Goal: Book appointment/travel/reservation

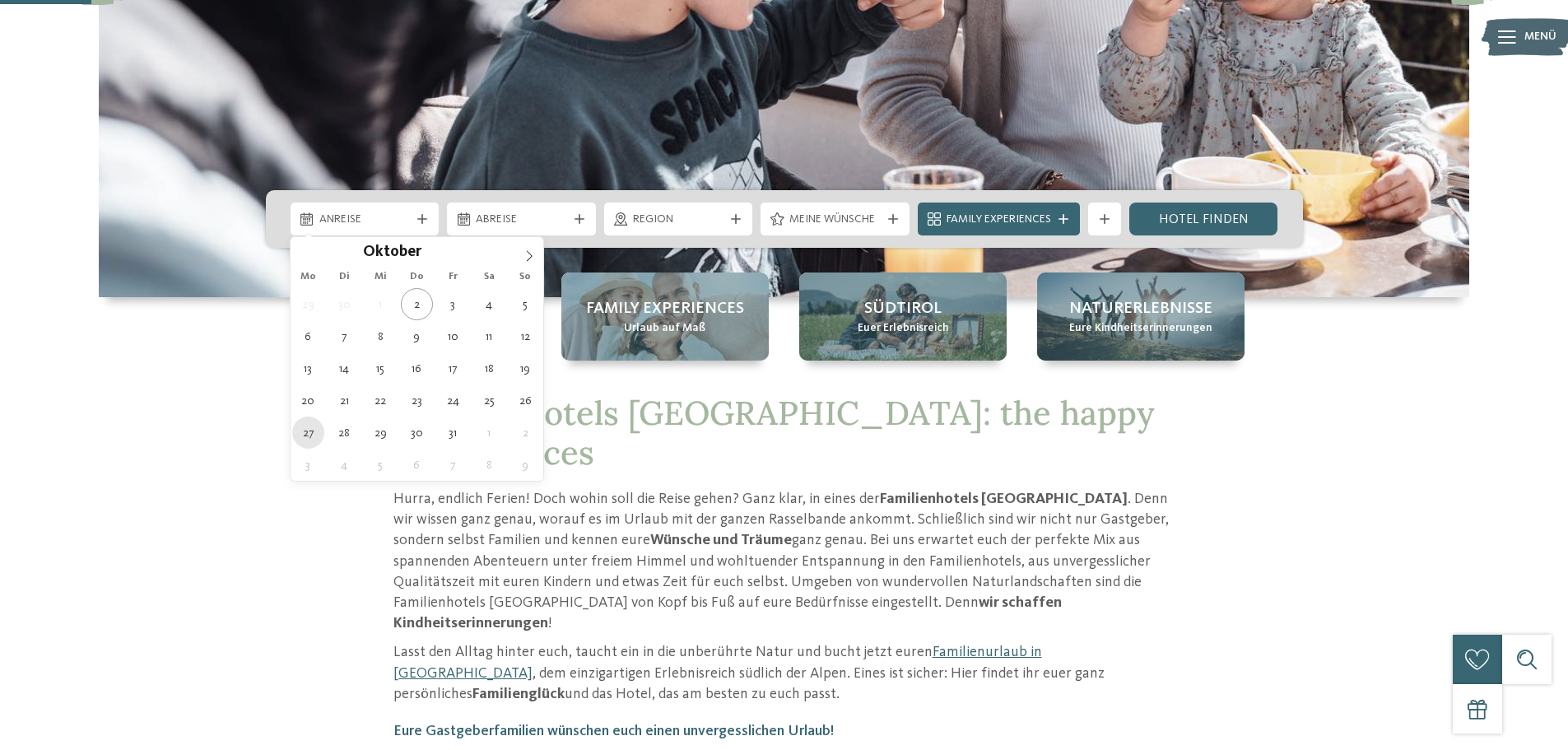
type div "[DATE]"
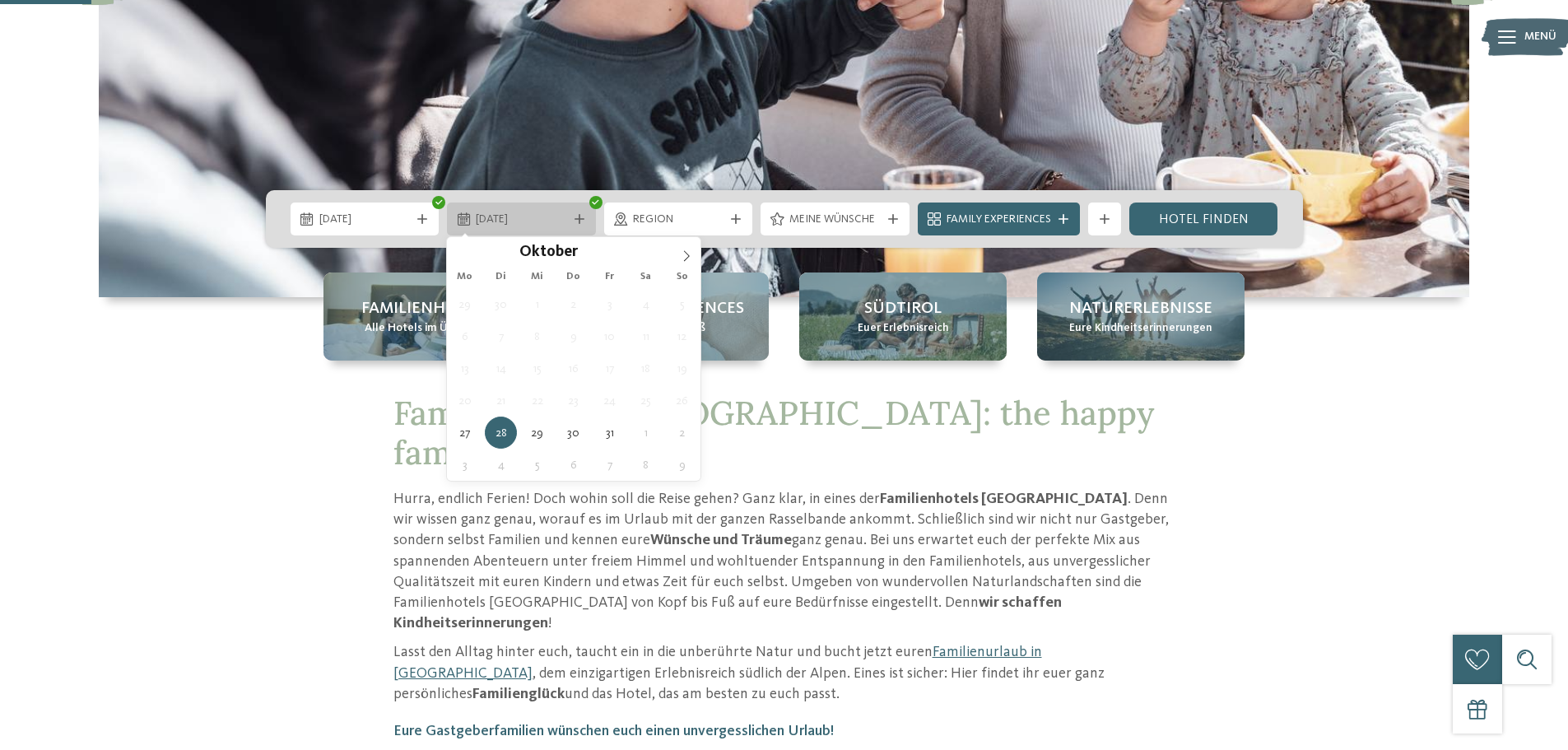
click at [540, 230] on div "[DATE]" at bounding box center [521, 220] width 149 height 33
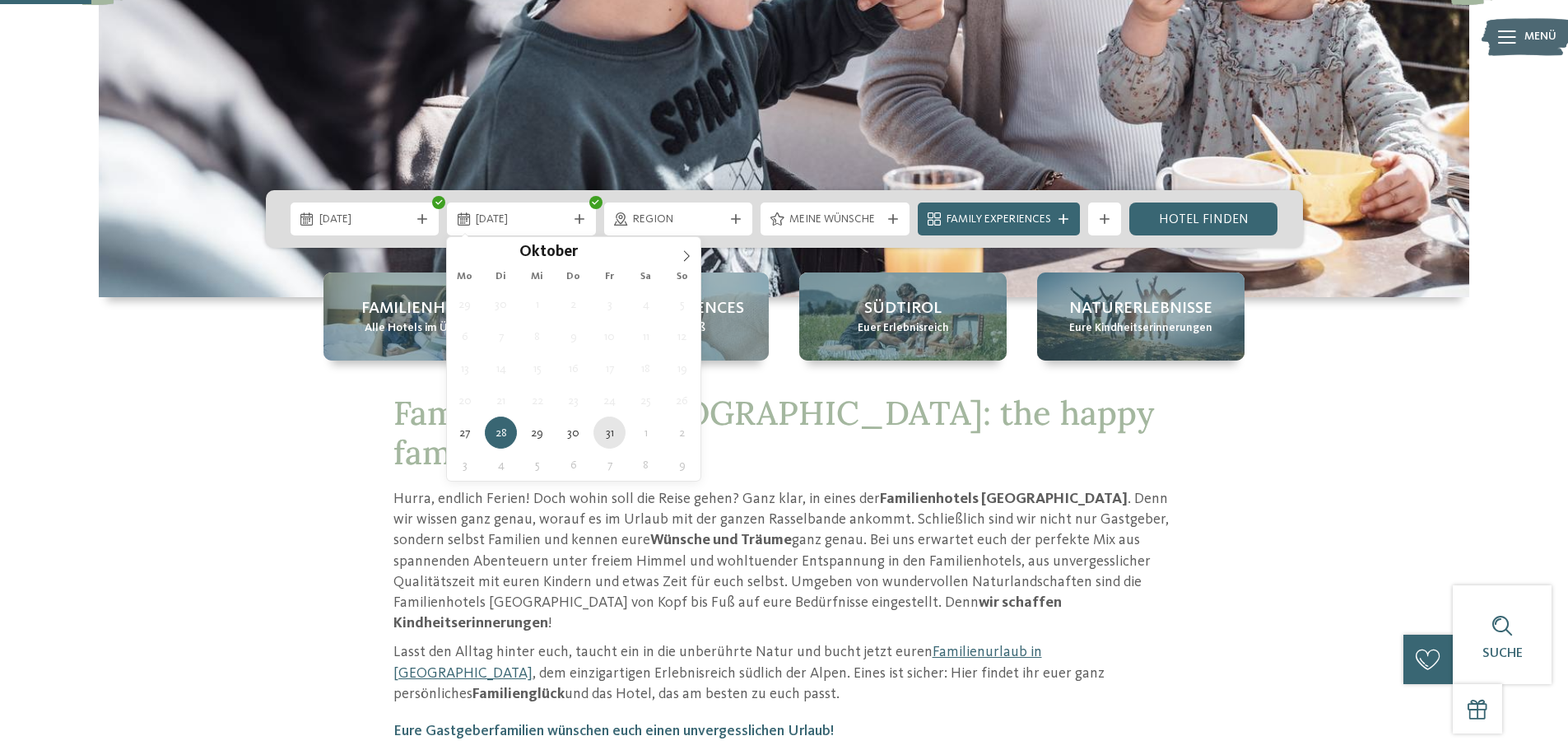
type div "[DATE]"
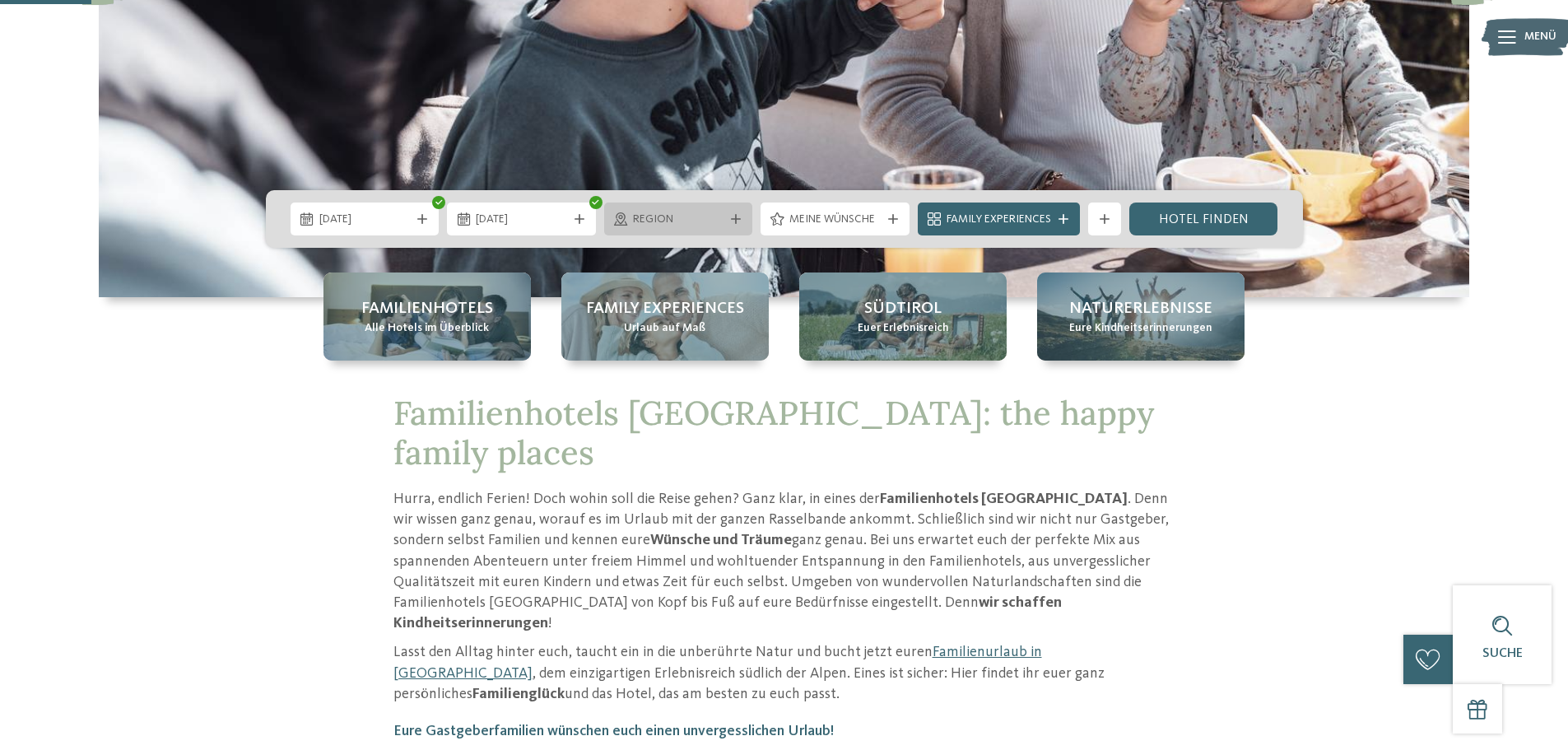
click at [704, 222] on span "Region" at bounding box center [678, 220] width 91 height 17
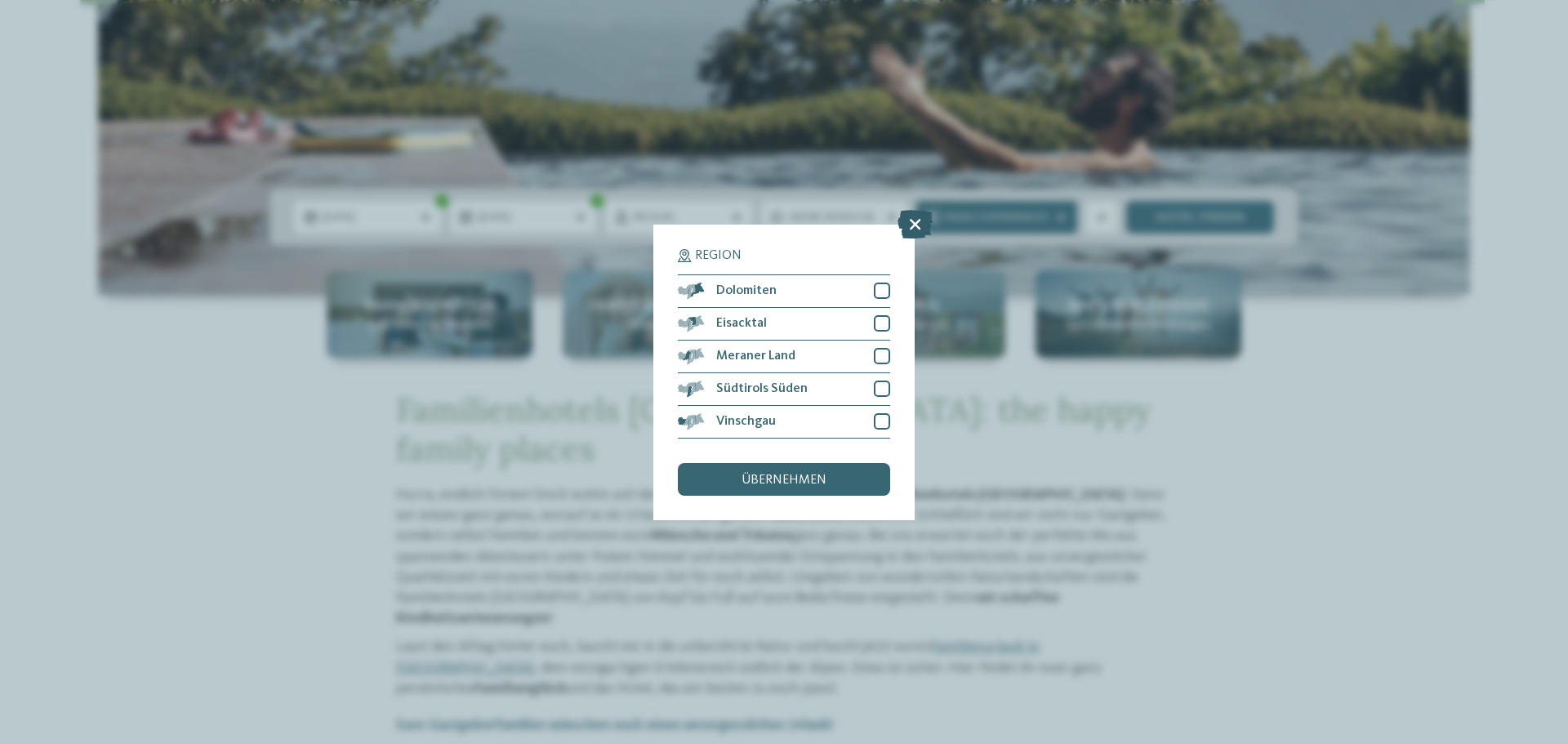
click at [922, 233] on icon at bounding box center [915, 223] width 35 height 29
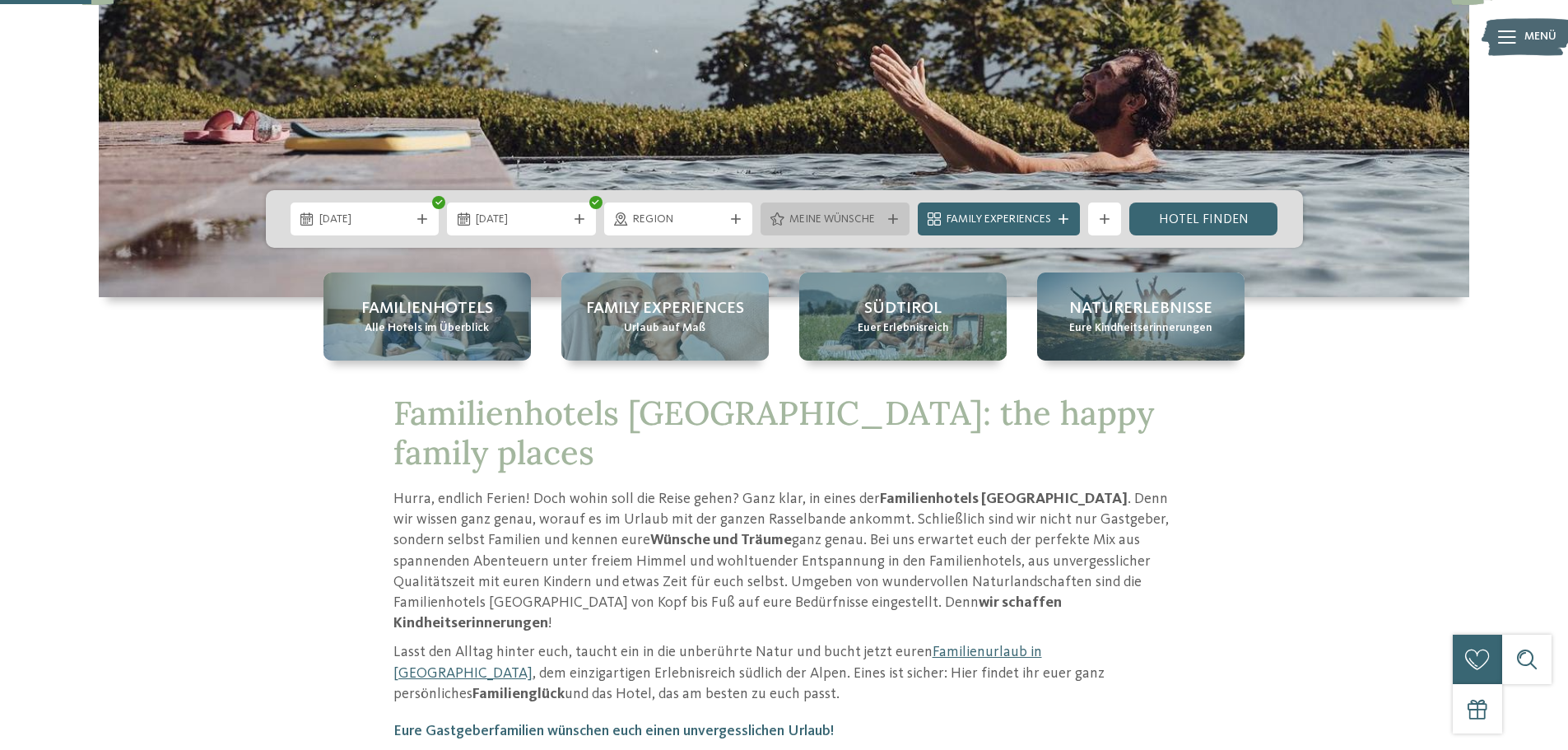
click at [895, 228] on div "Meine Wünsche" at bounding box center [835, 220] width 149 height 33
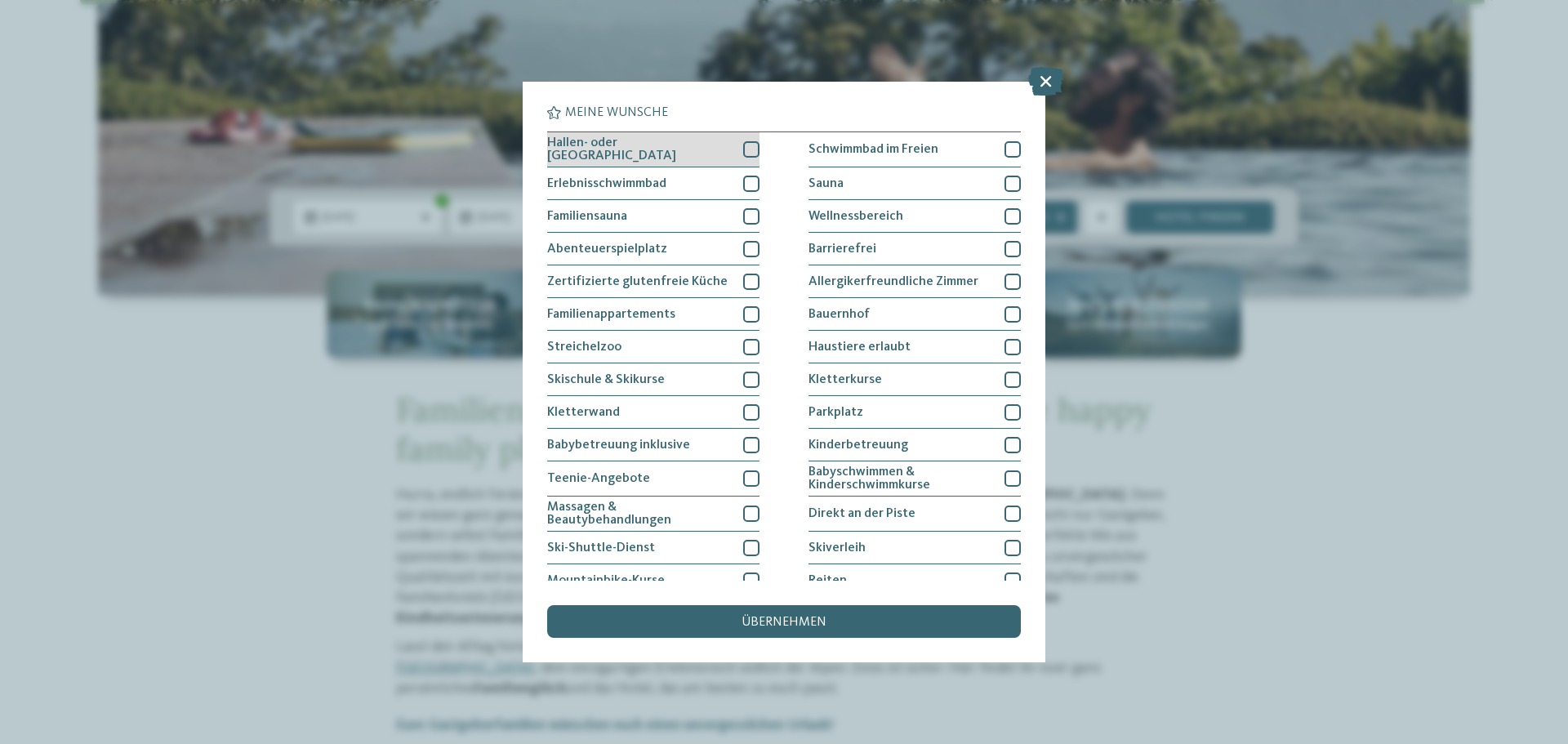
click at [751, 154] on div at bounding box center [751, 149] width 16 height 16
click at [749, 154] on div at bounding box center [751, 149] width 16 height 16
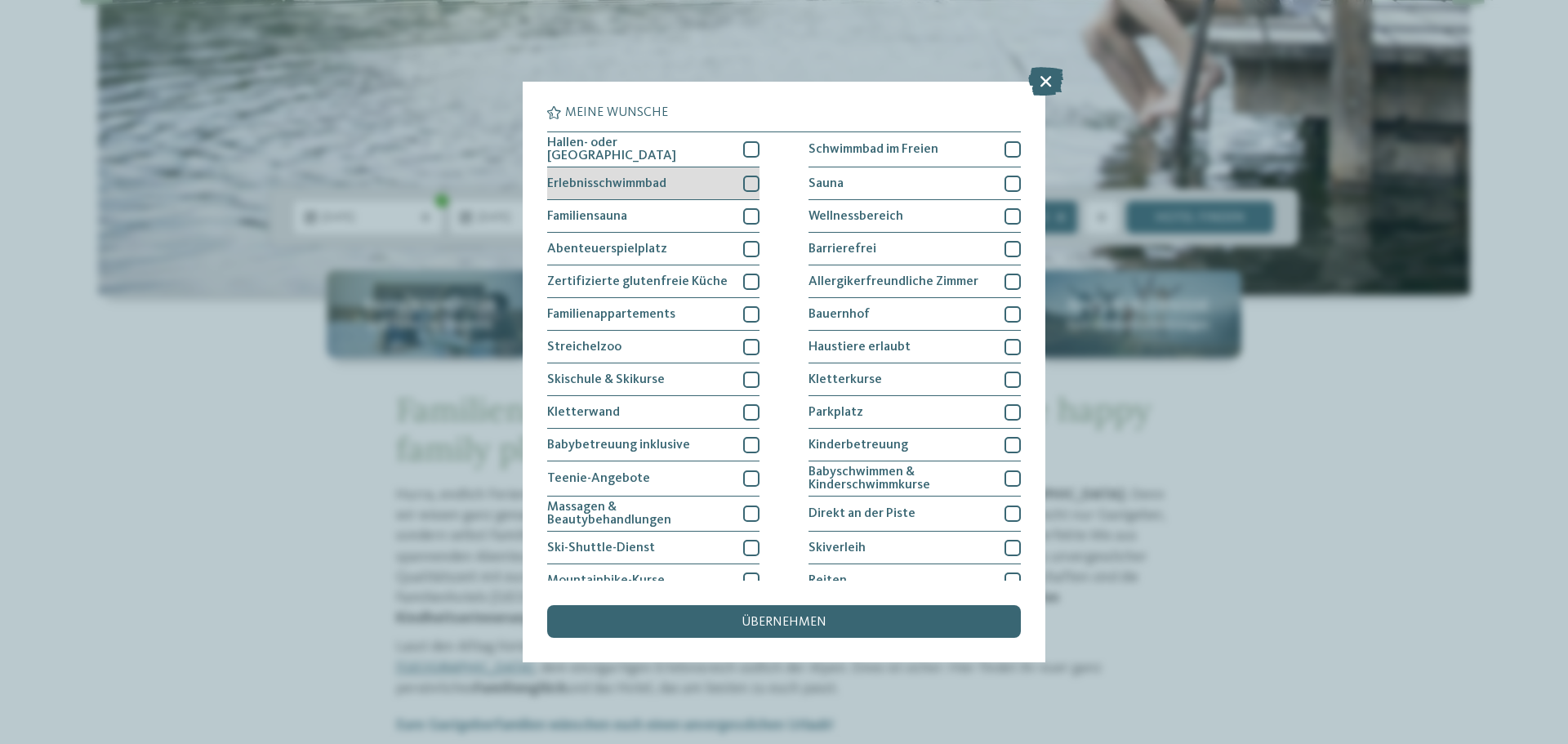
click at [748, 179] on div at bounding box center [751, 184] width 16 height 16
click at [748, 155] on div at bounding box center [751, 149] width 16 height 16
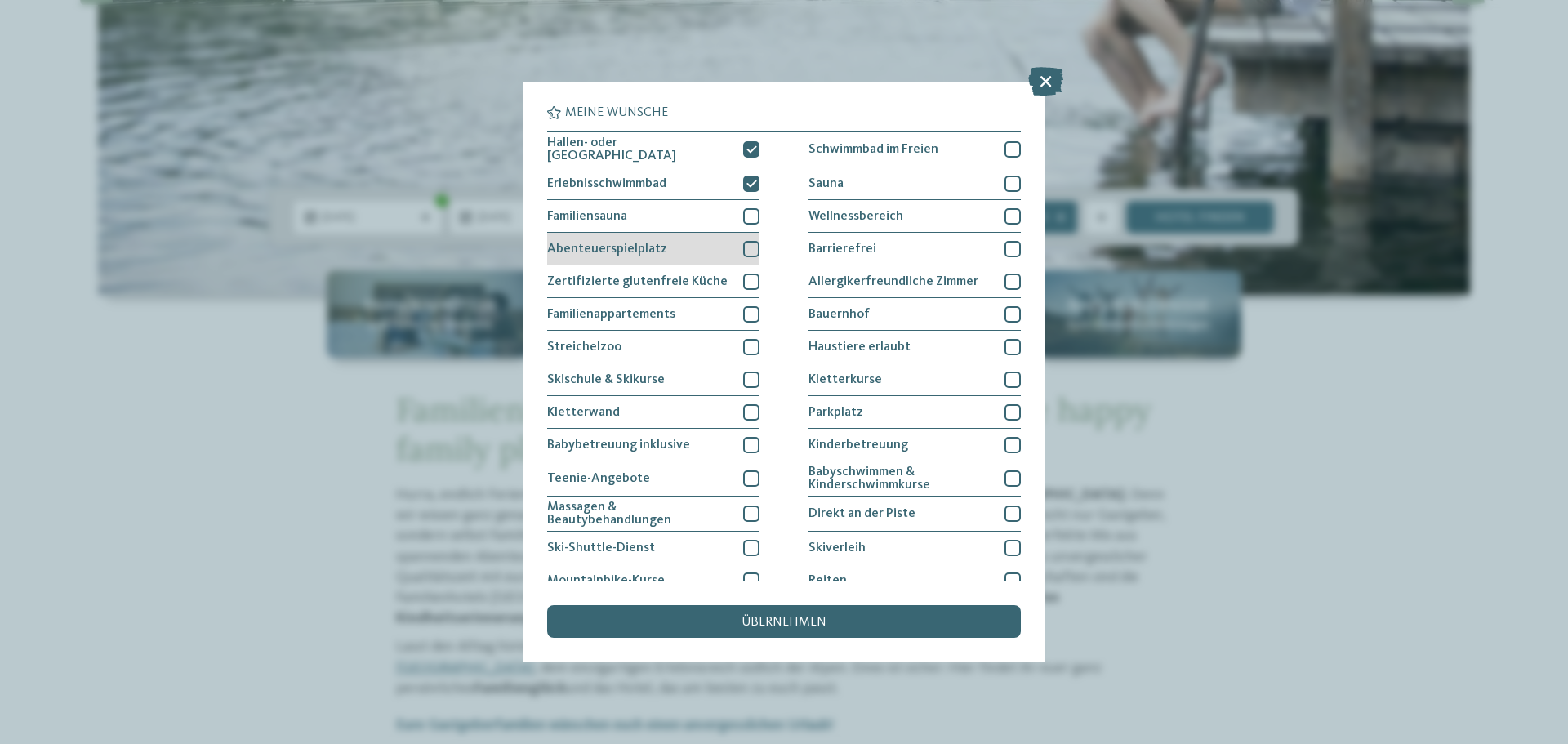
click at [747, 247] on div at bounding box center [751, 249] width 16 height 16
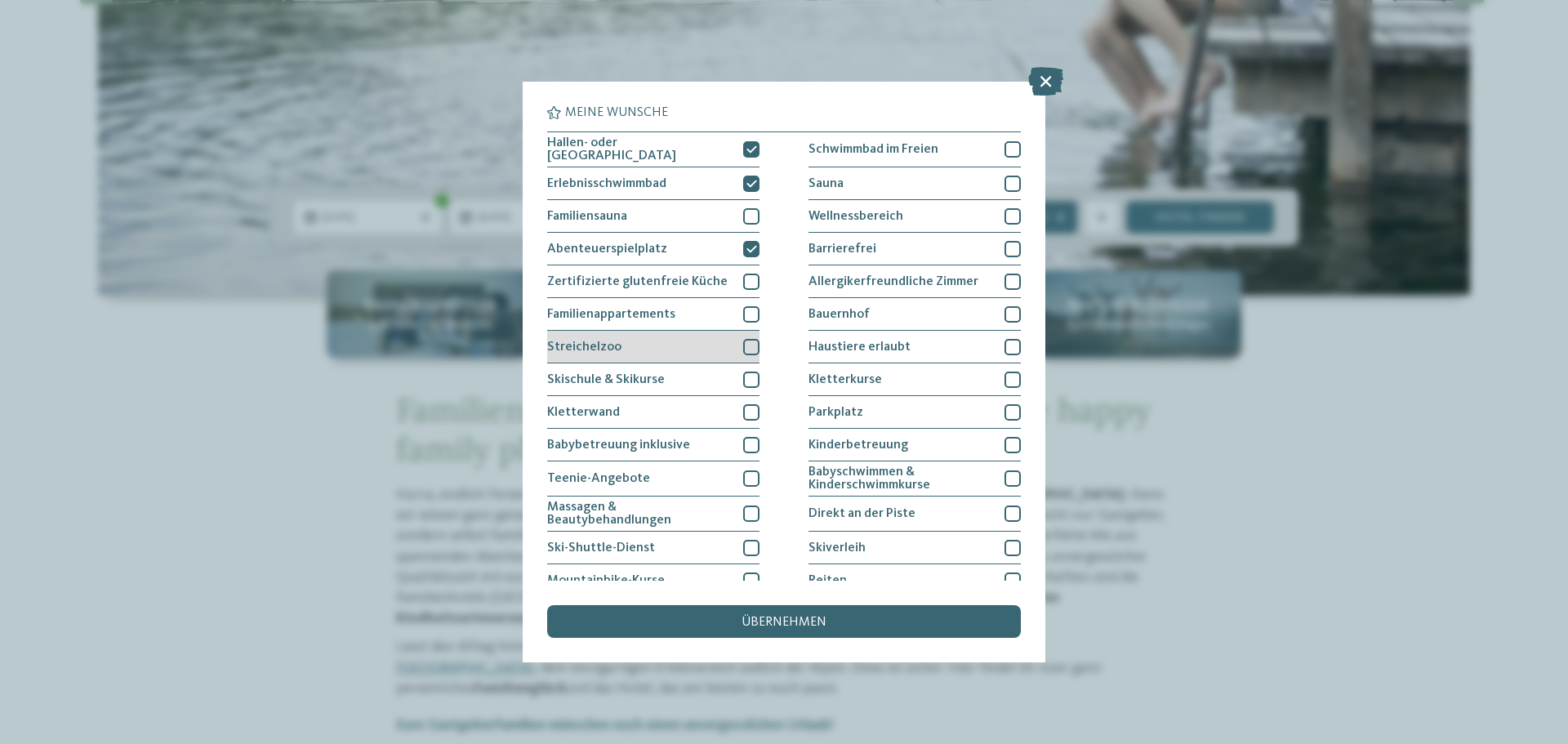
click at [750, 348] on div at bounding box center [751, 347] width 16 height 16
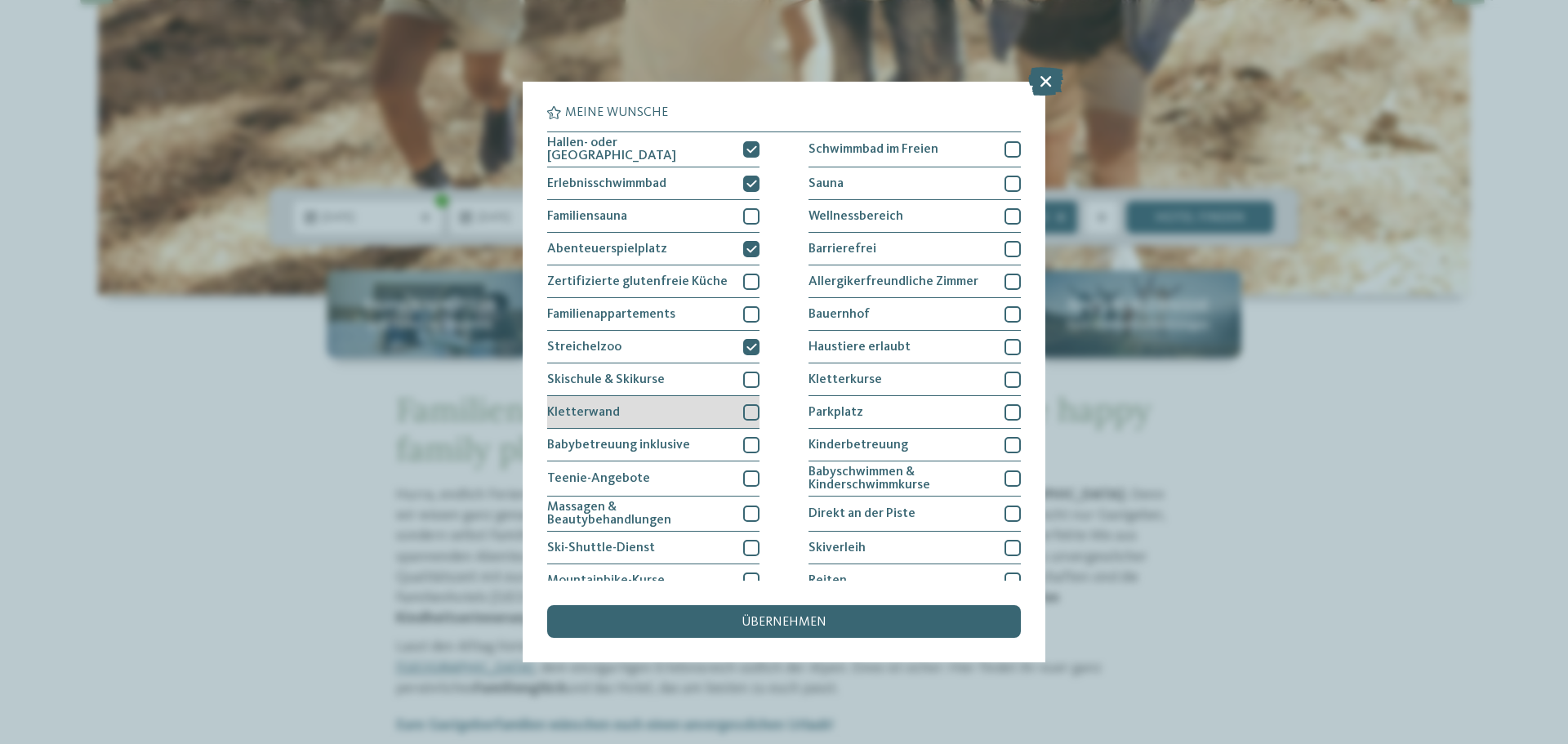
click at [744, 411] on div at bounding box center [751, 412] width 16 height 16
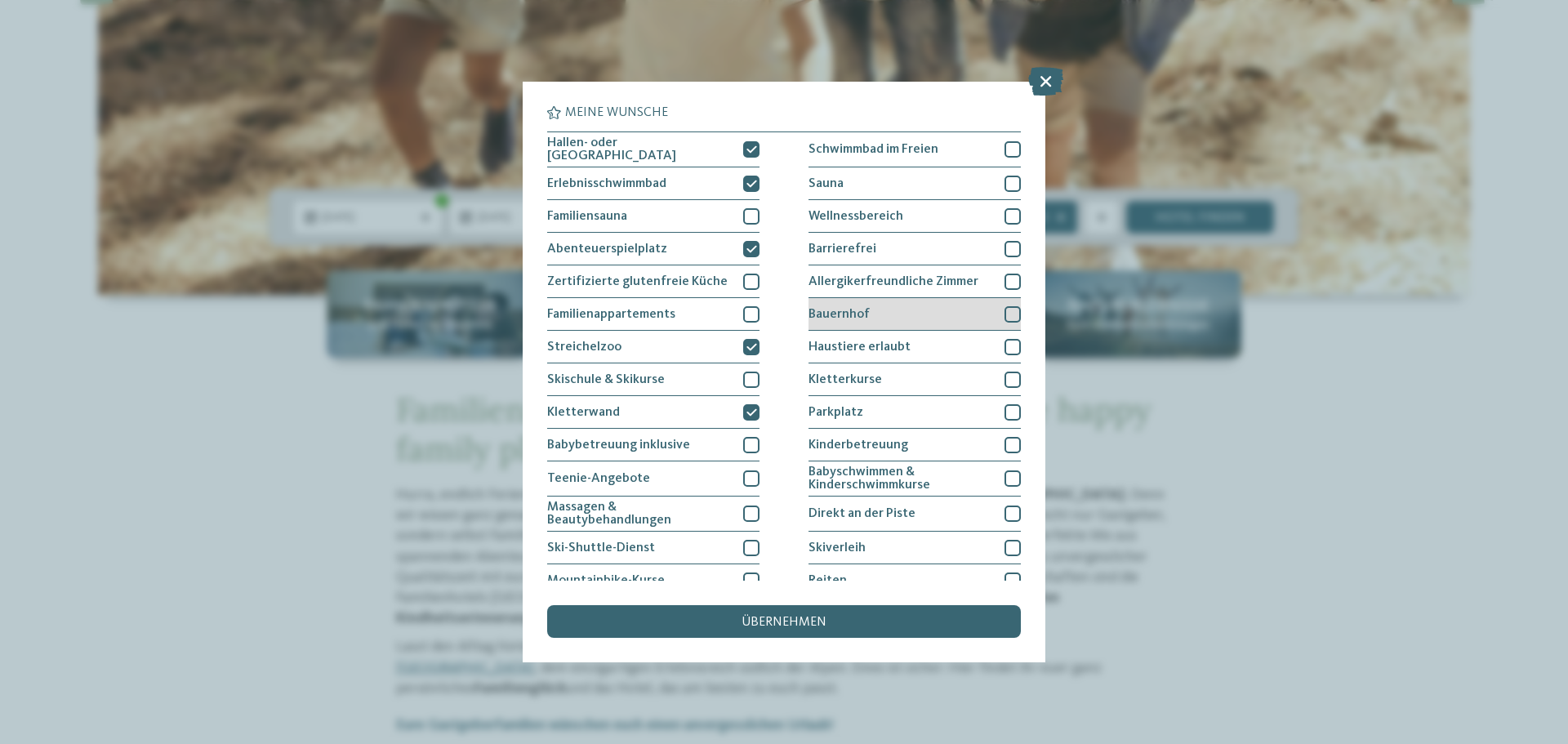
click at [1005, 317] on div at bounding box center [1013, 314] width 16 height 16
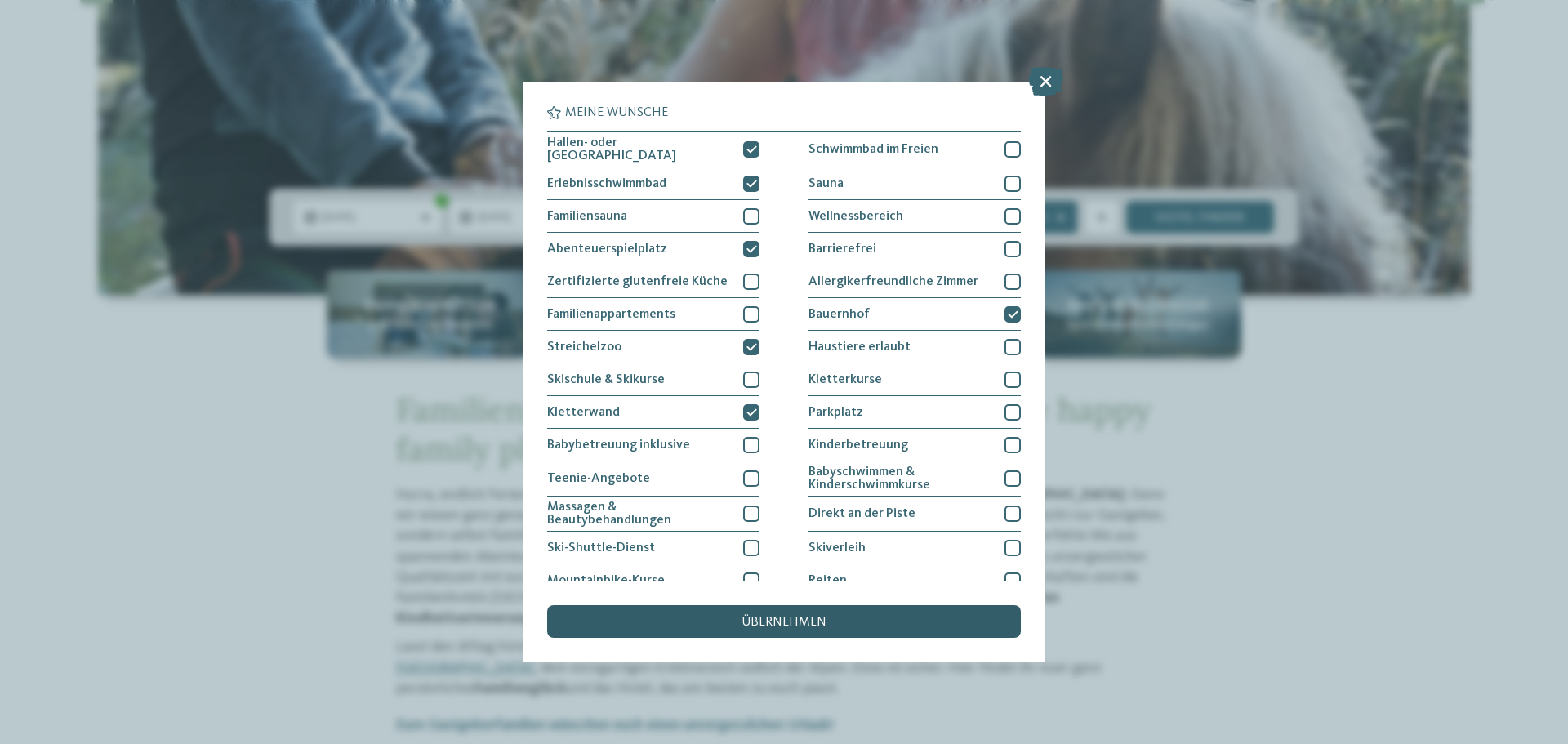
click at [845, 614] on div "übernehmen" at bounding box center [784, 622] width 473 height 33
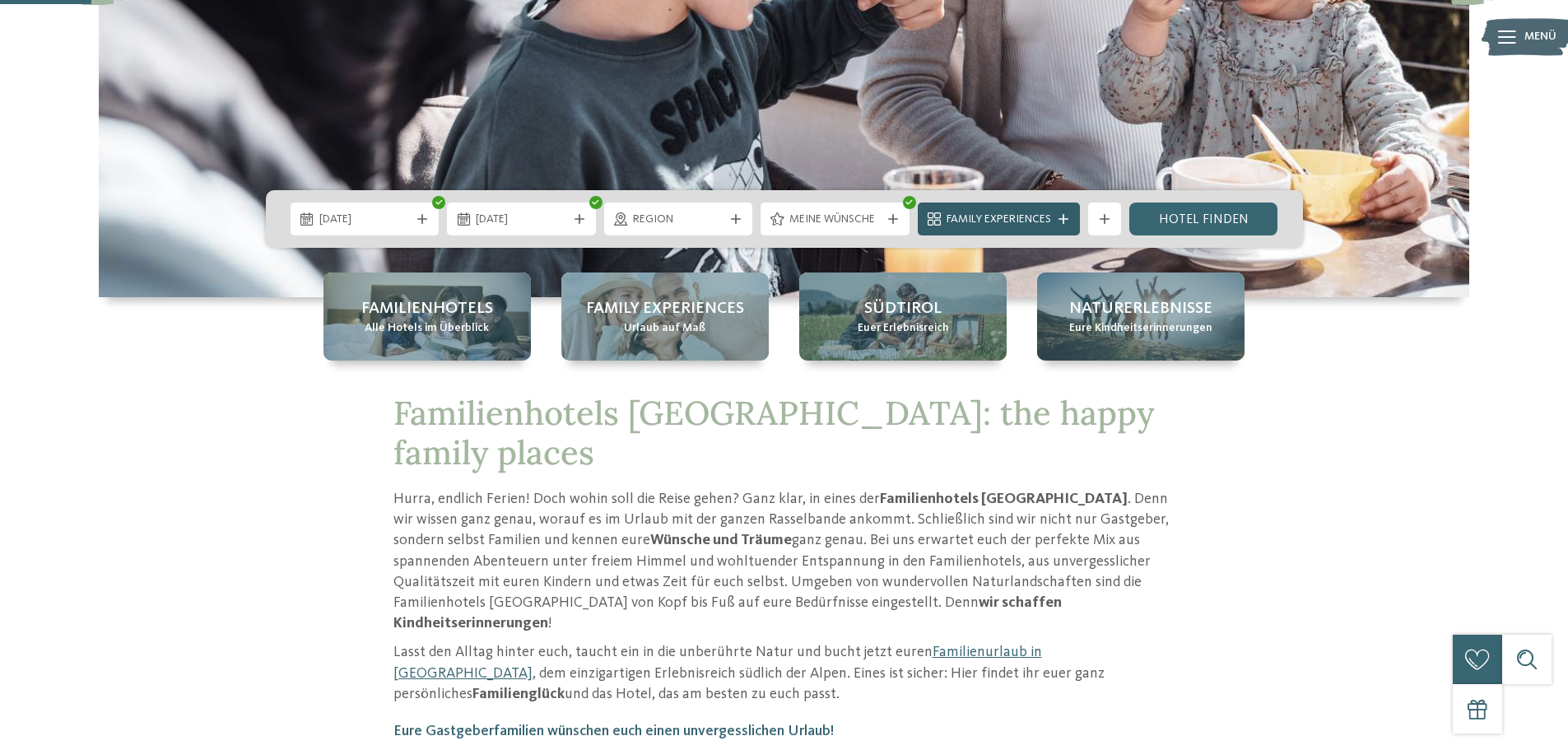
click at [1049, 224] on span "Family Experiences" at bounding box center [999, 220] width 105 height 17
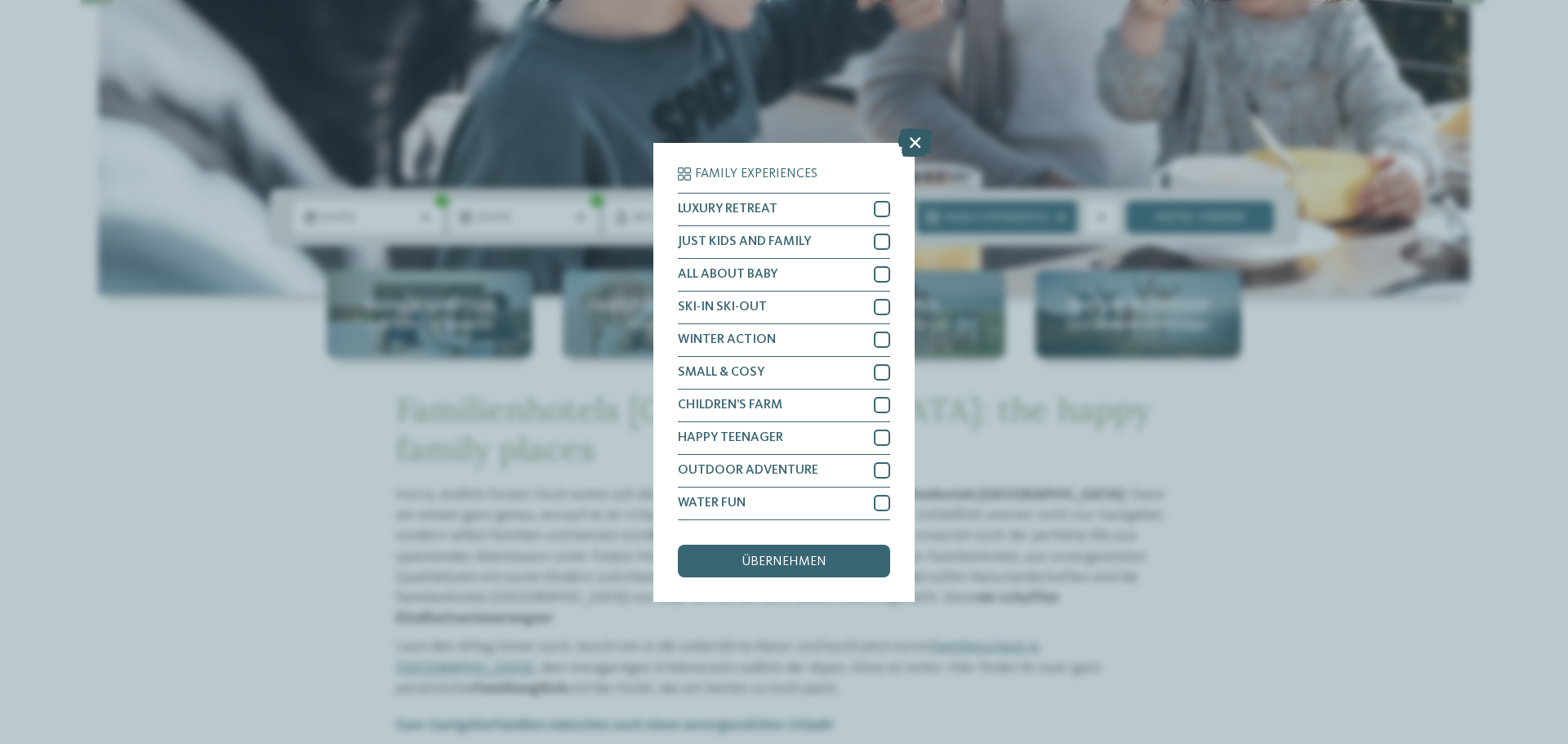
click at [914, 143] on icon at bounding box center [915, 141] width 35 height 29
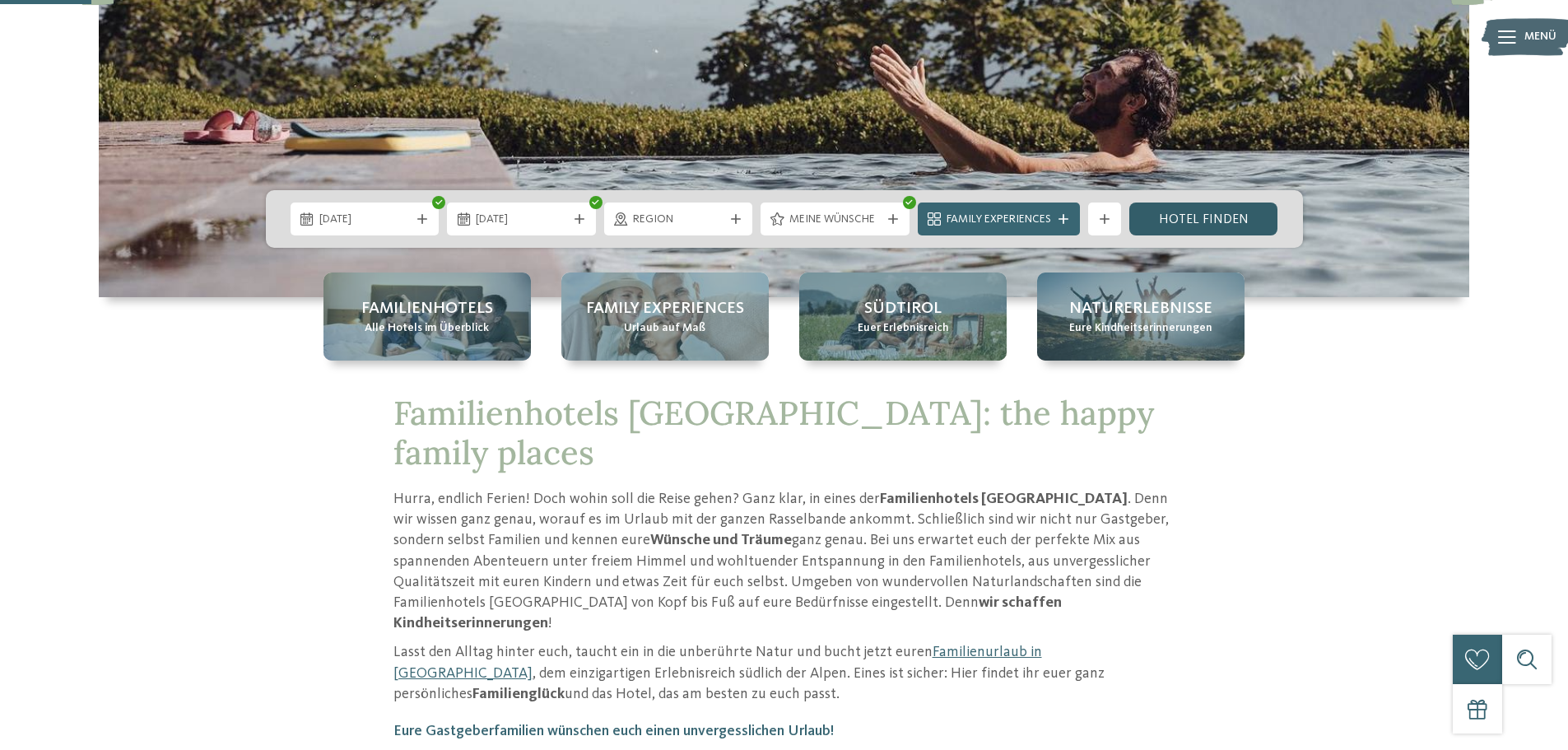
click at [1181, 223] on link "Hotel finden" at bounding box center [1204, 220] width 149 height 33
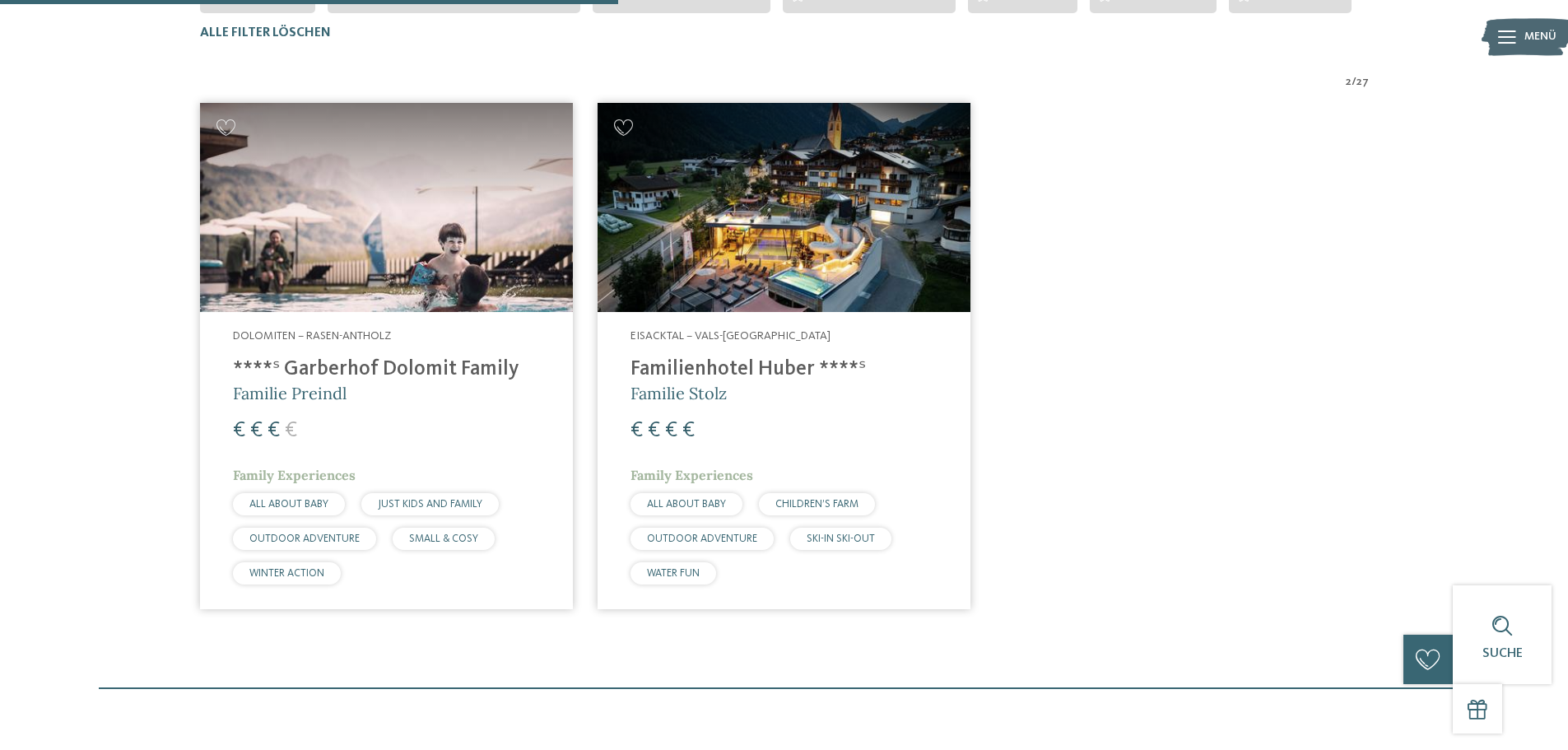
click at [367, 362] on h4 "****ˢ Garberhof Dolomit Family" at bounding box center [386, 370] width 307 height 25
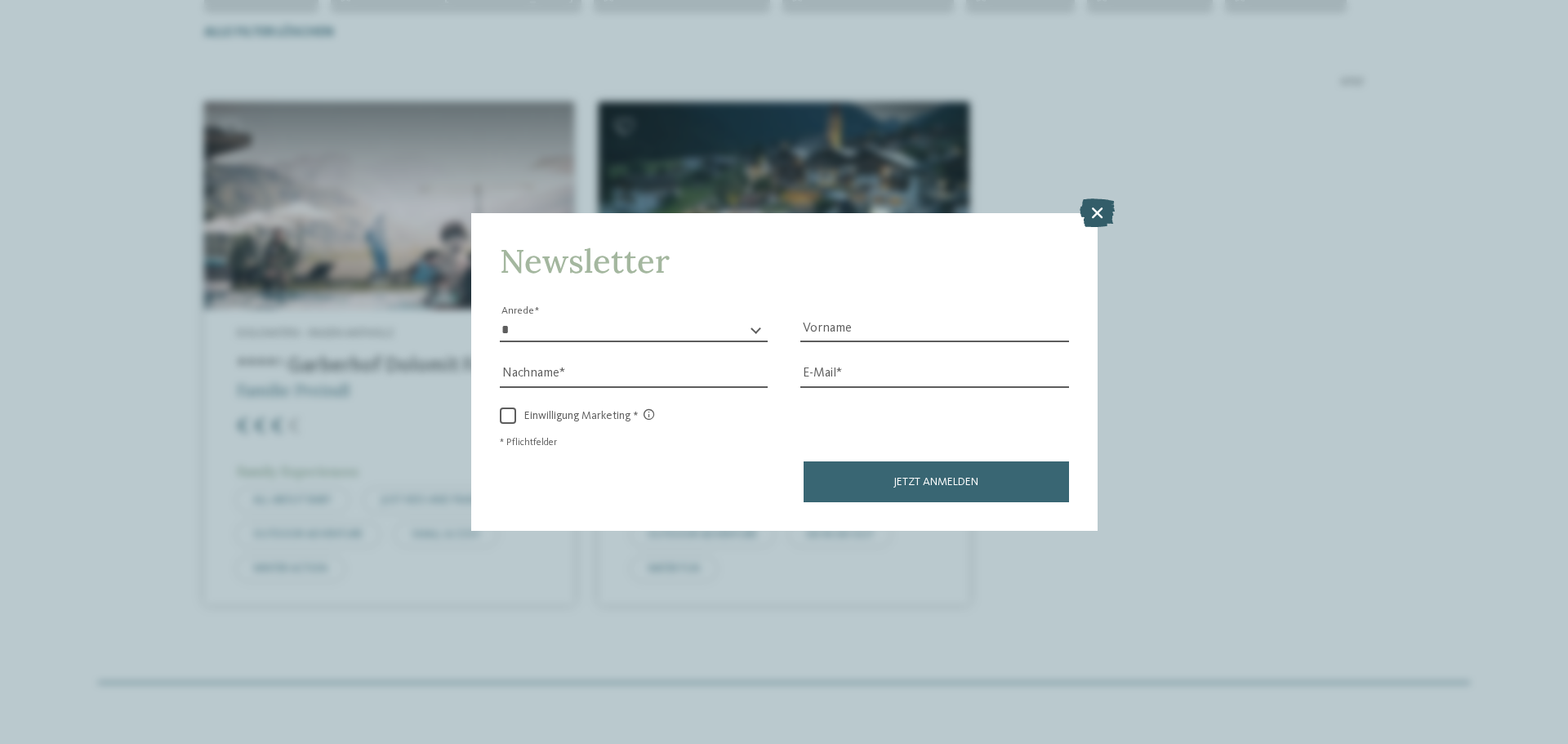
click at [1104, 209] on icon at bounding box center [1097, 213] width 35 height 29
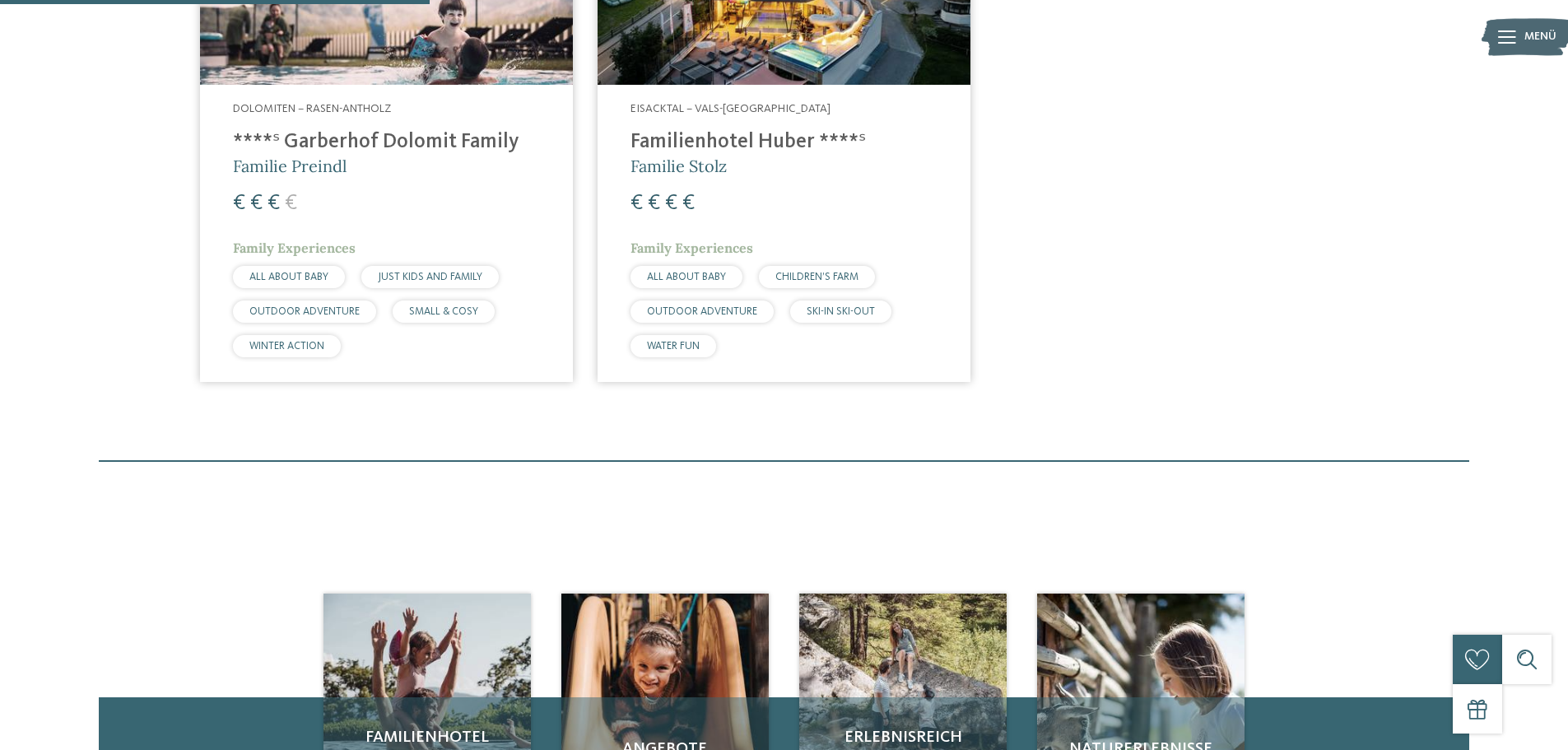
scroll to position [376, 0]
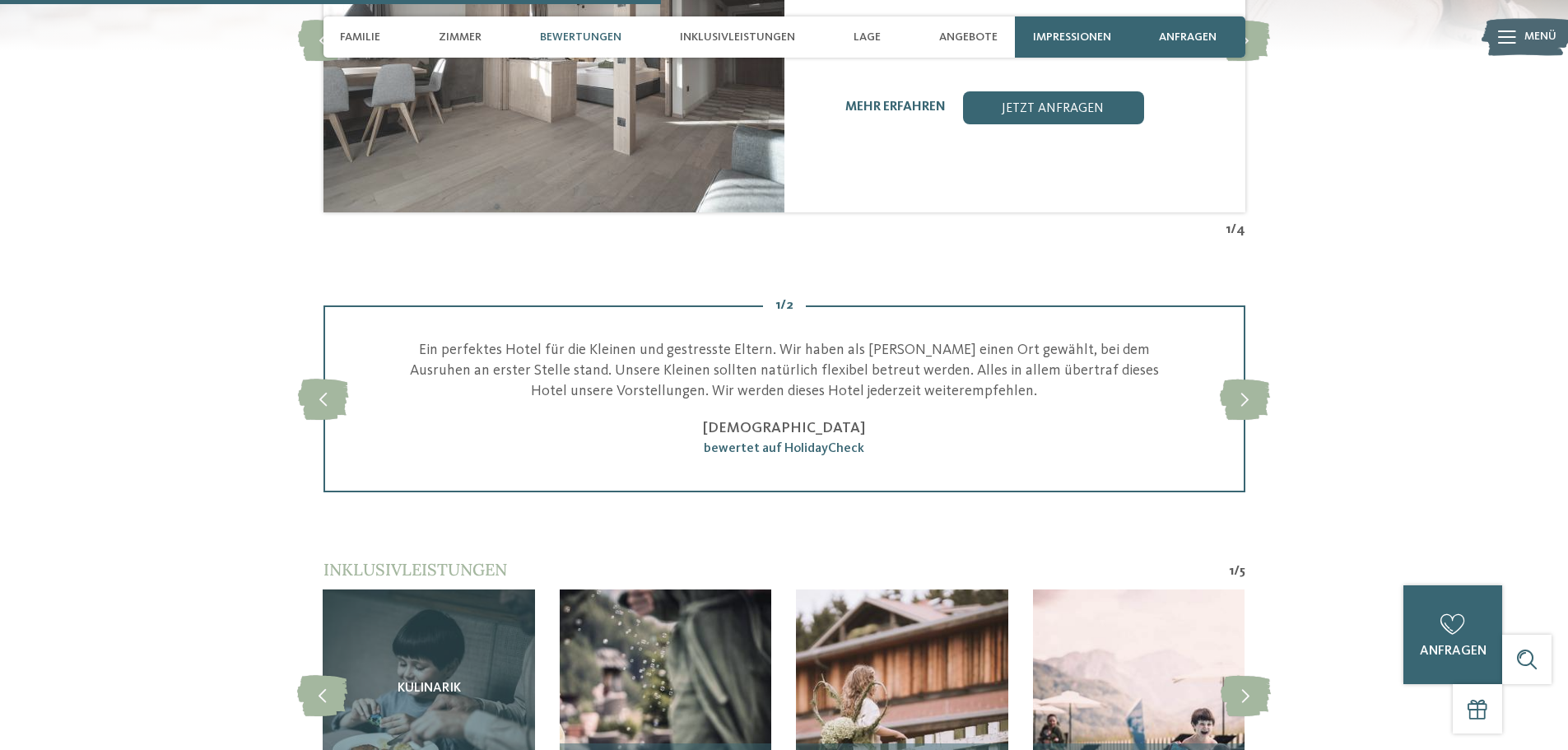
scroll to position [3294, 0]
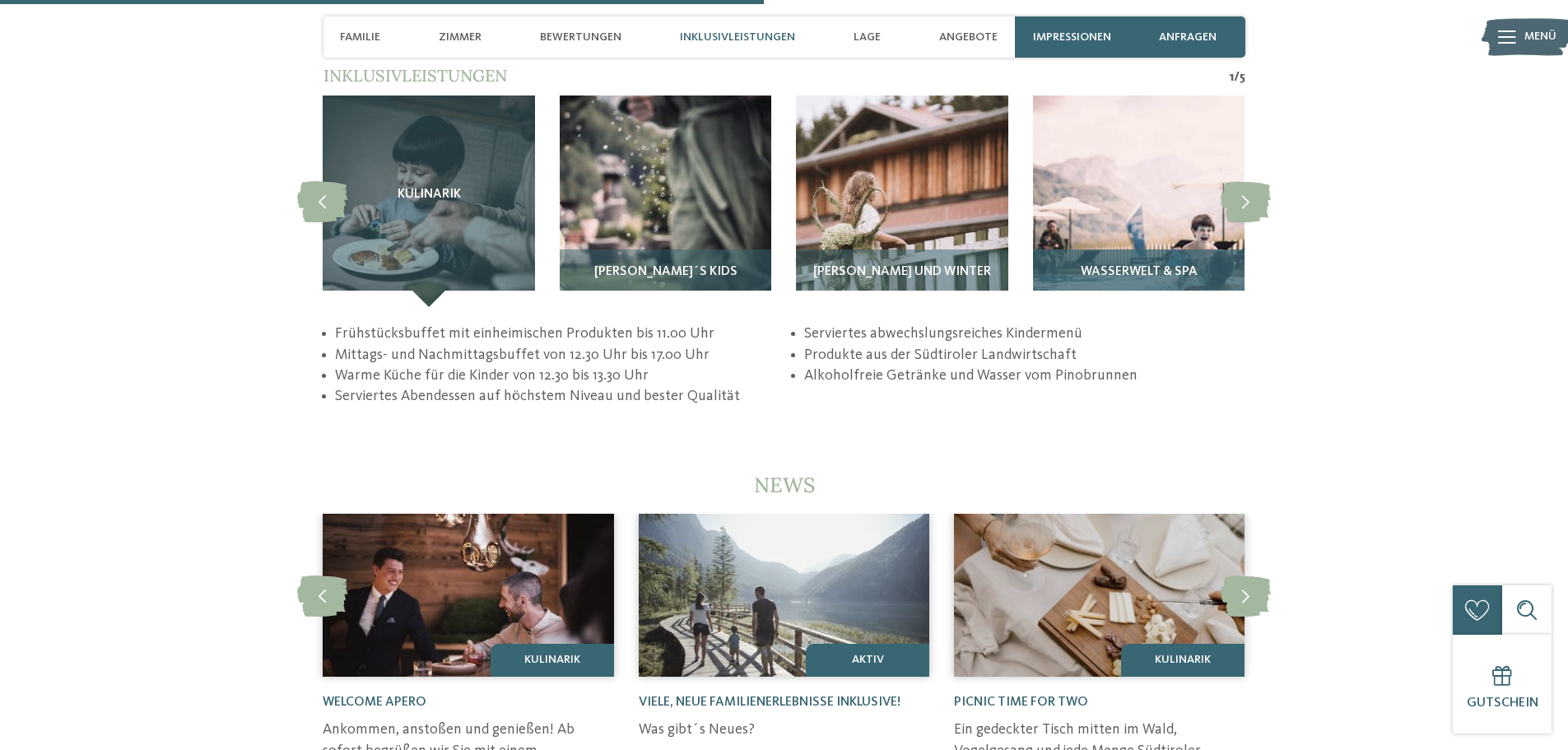
click at [1117, 178] on img at bounding box center [1139, 201] width 211 height 211
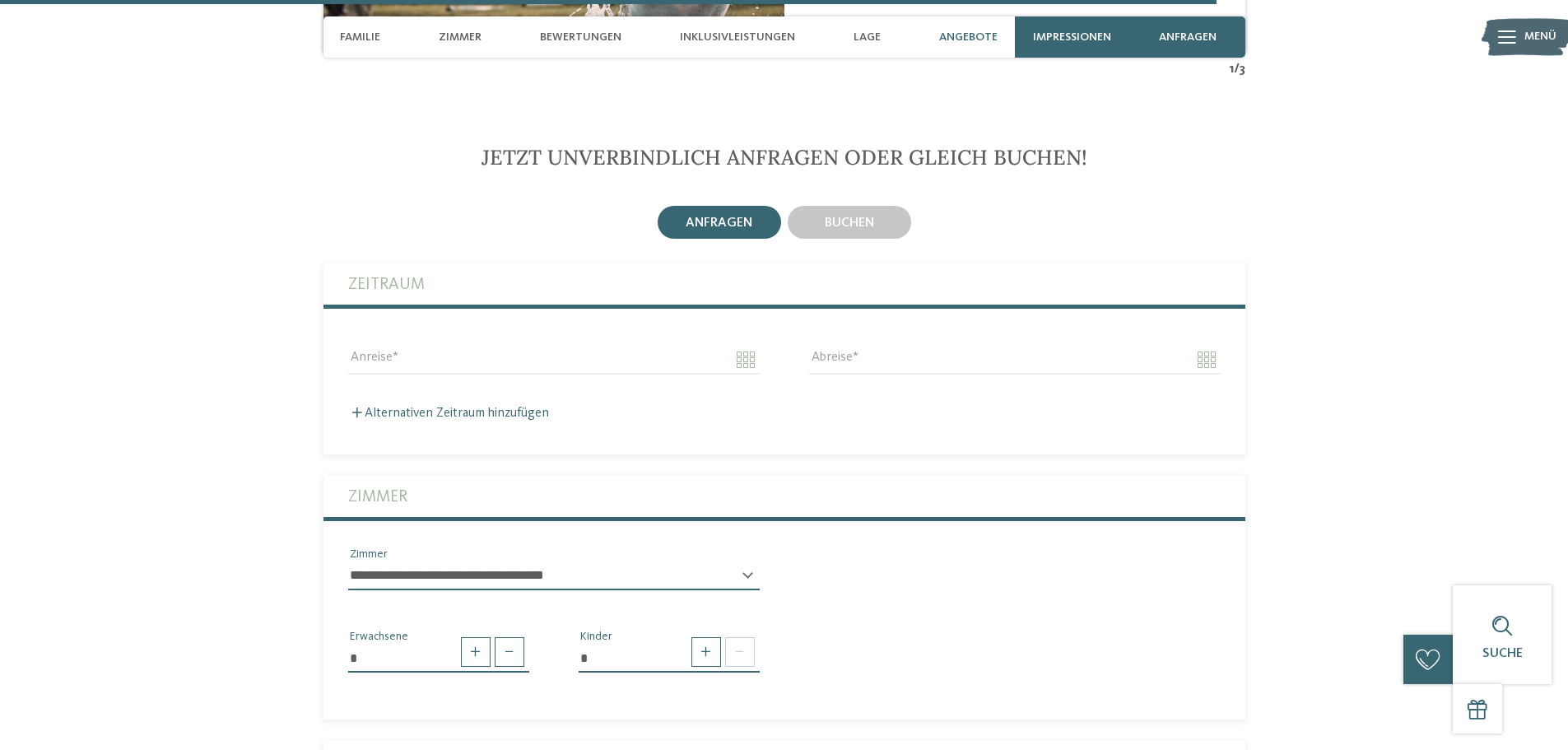
scroll to position [5269, 0]
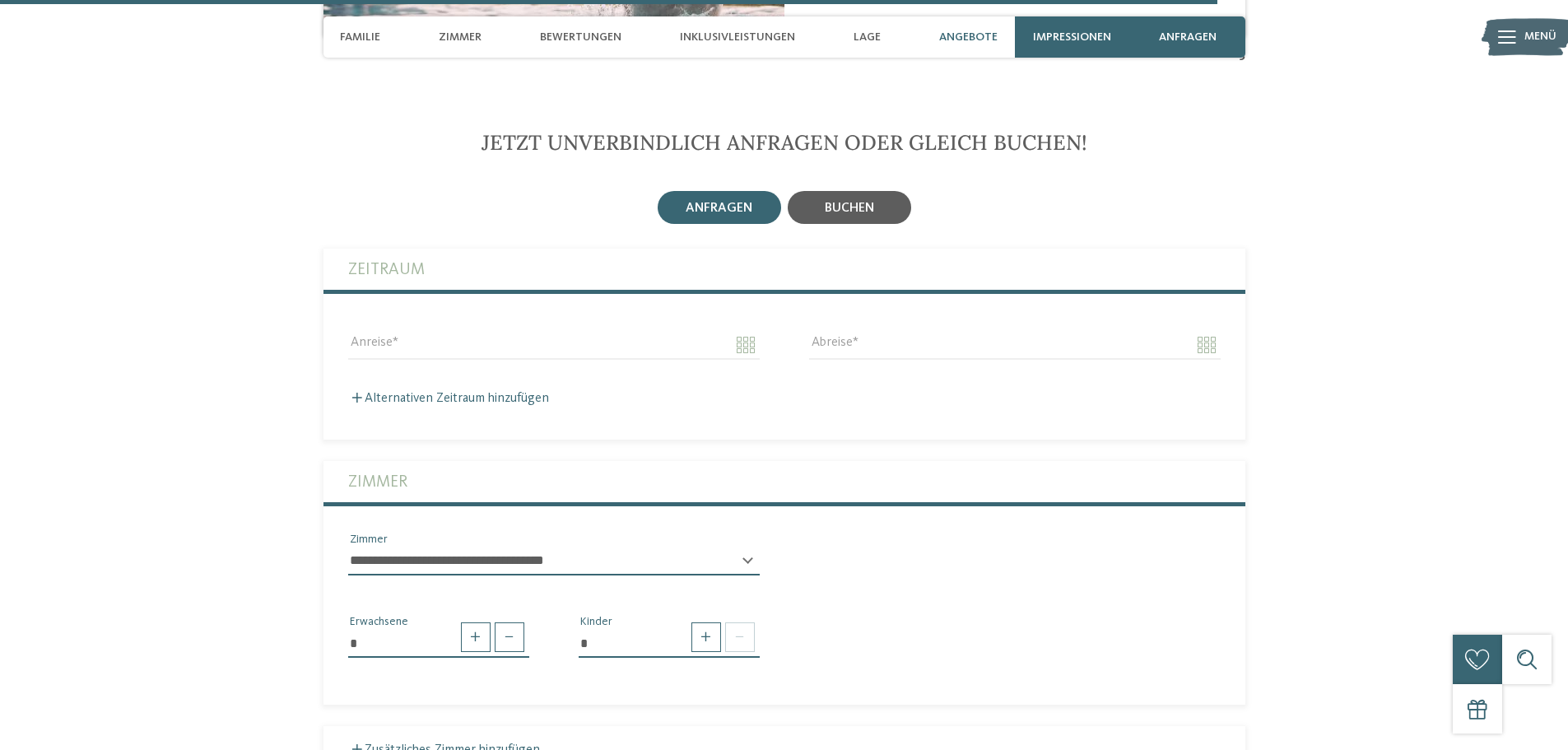
click at [864, 200] on div "buchen" at bounding box center [850, 208] width 124 height 33
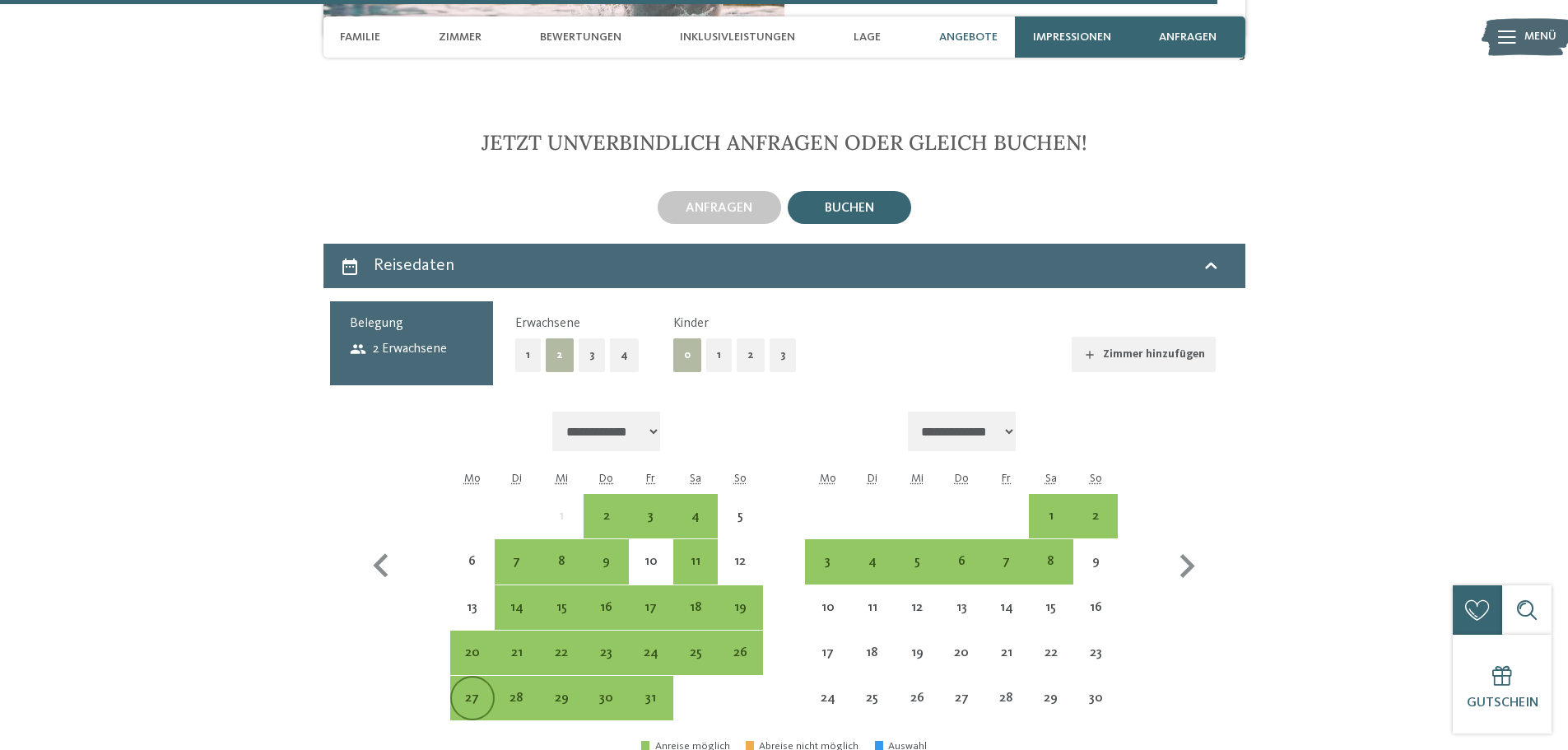
click at [466, 692] on div "27" at bounding box center [473, 713] width 42 height 42
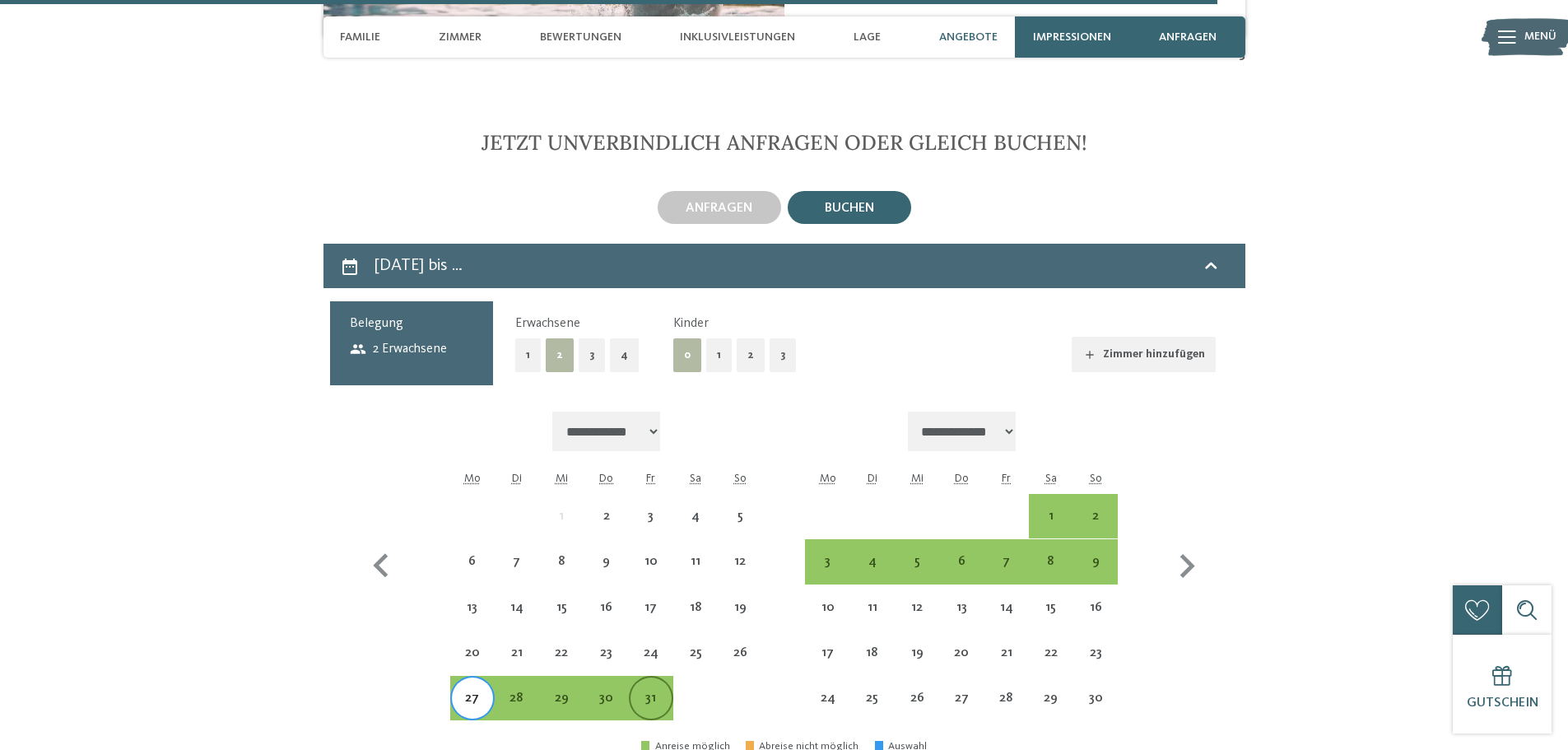
click at [649, 692] on div "31" at bounding box center [651, 713] width 42 height 42
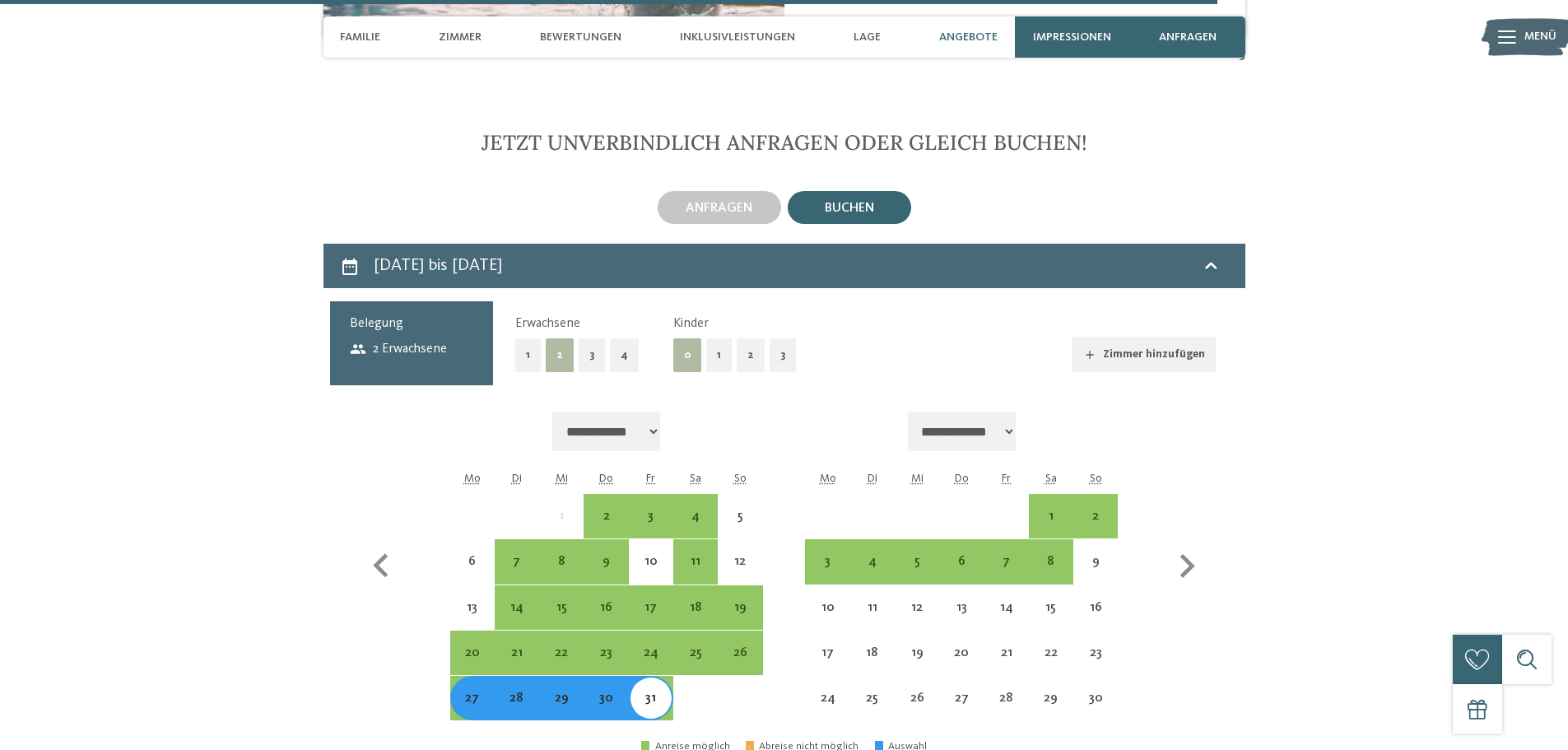
click at [751, 342] on button "2" at bounding box center [751, 355] width 28 height 34
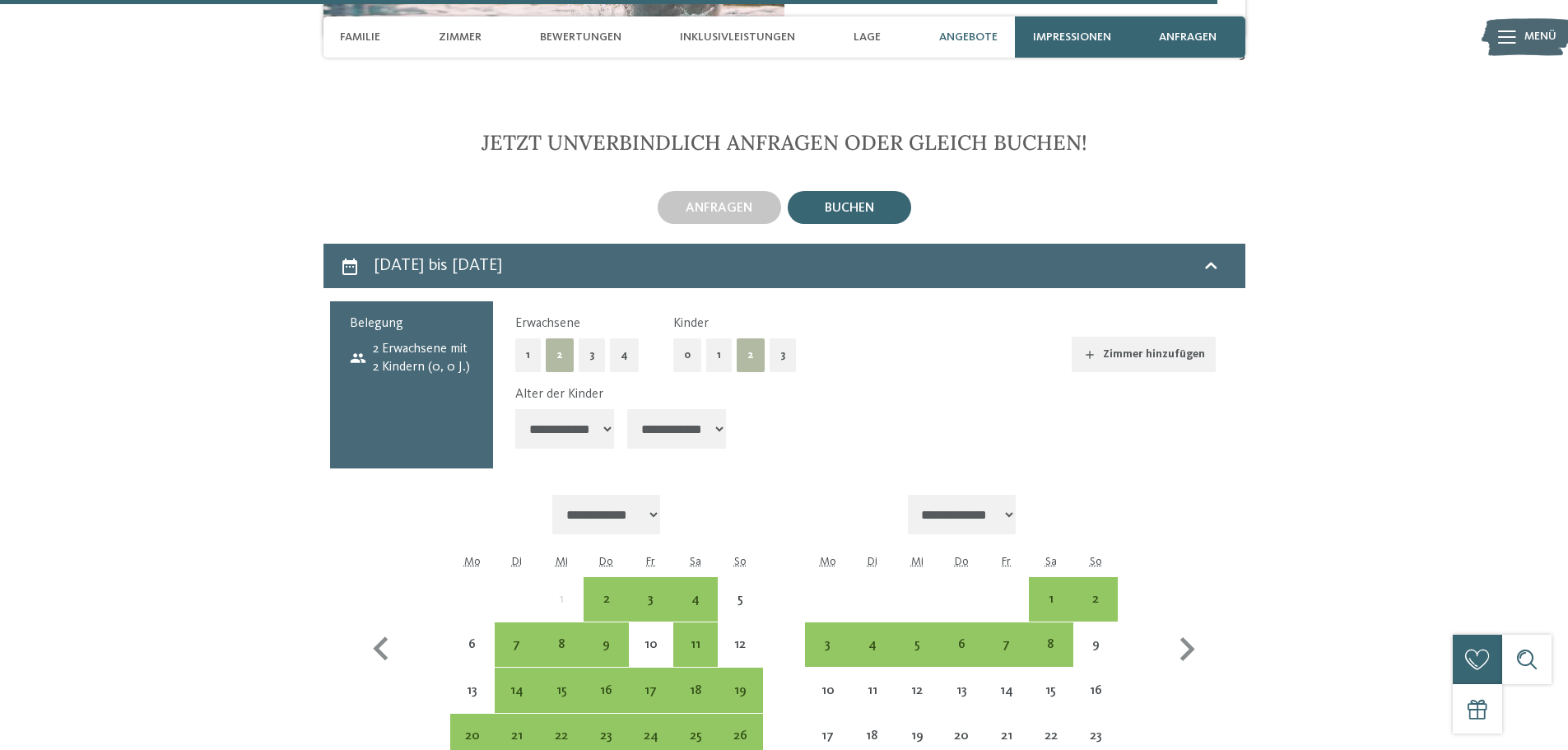
click at [587, 417] on select "**********" at bounding box center [565, 429] width 99 height 40
select select "*"
click at [515, 409] on select "**********" at bounding box center [565, 429] width 99 height 40
click at [688, 409] on select "**********" at bounding box center [677, 429] width 99 height 40
select select "*"
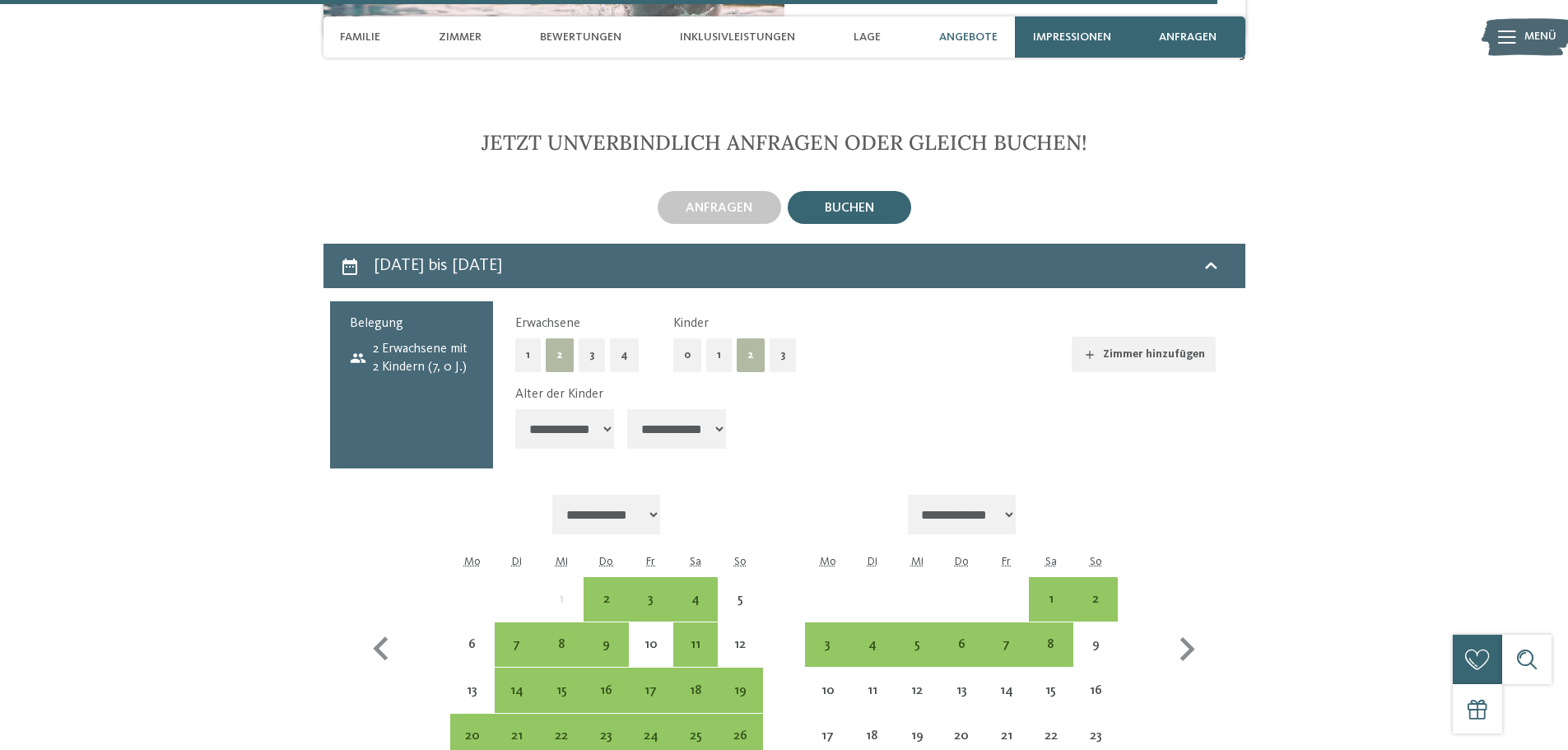
click at [629, 409] on select "**********" at bounding box center [677, 429] width 99 height 40
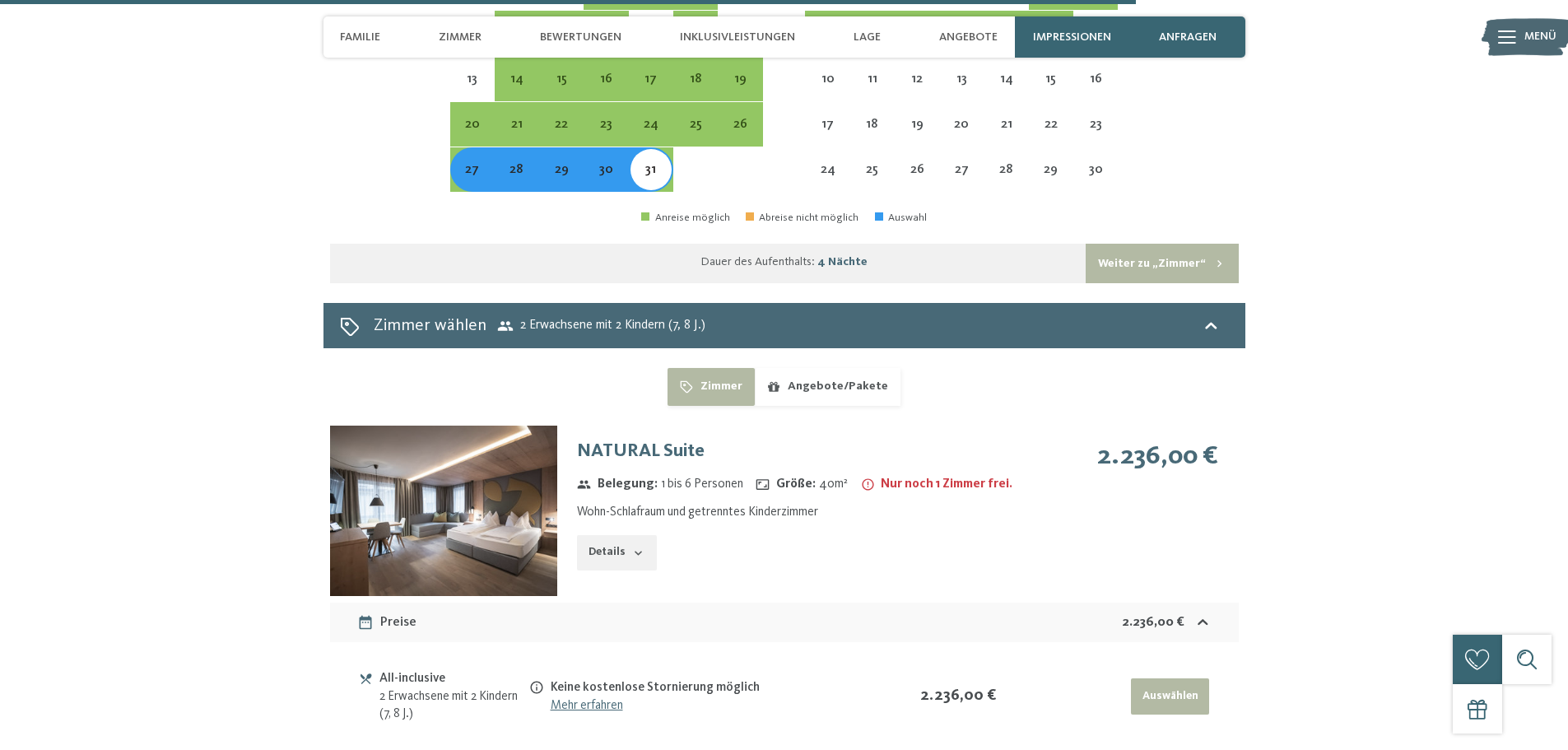
scroll to position [5928, 0]
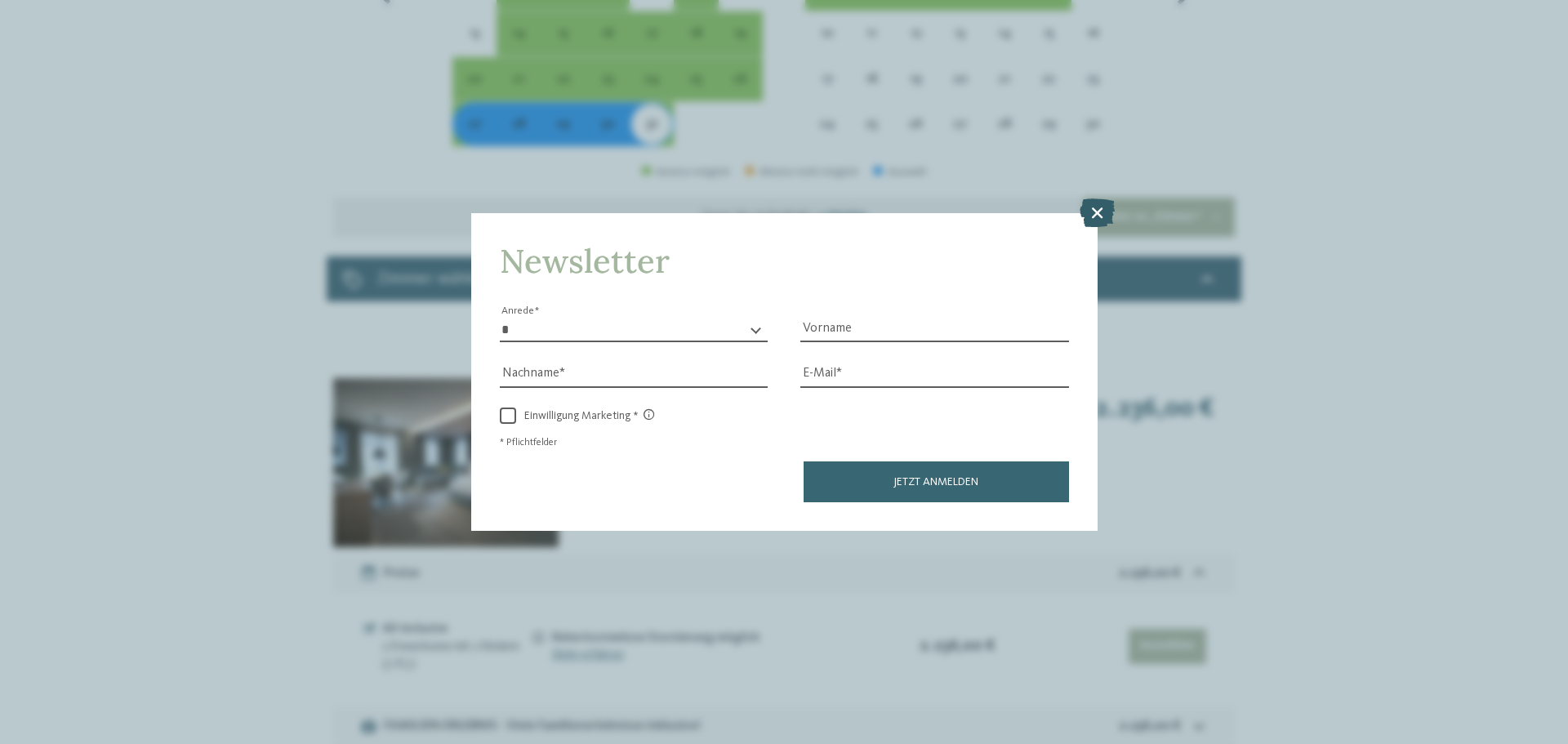
click at [1092, 199] on icon at bounding box center [1097, 213] width 35 height 29
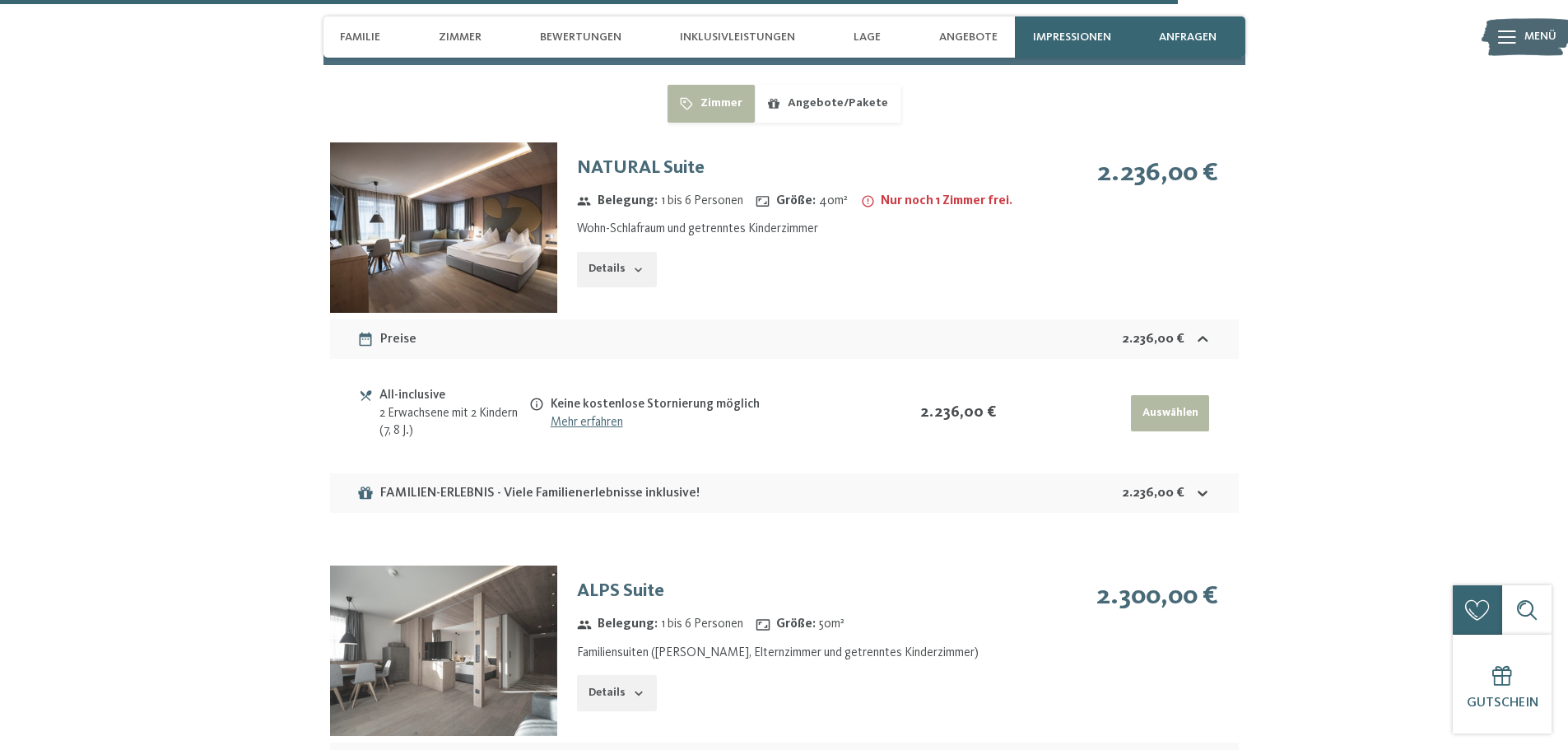
scroll to position [6175, 0]
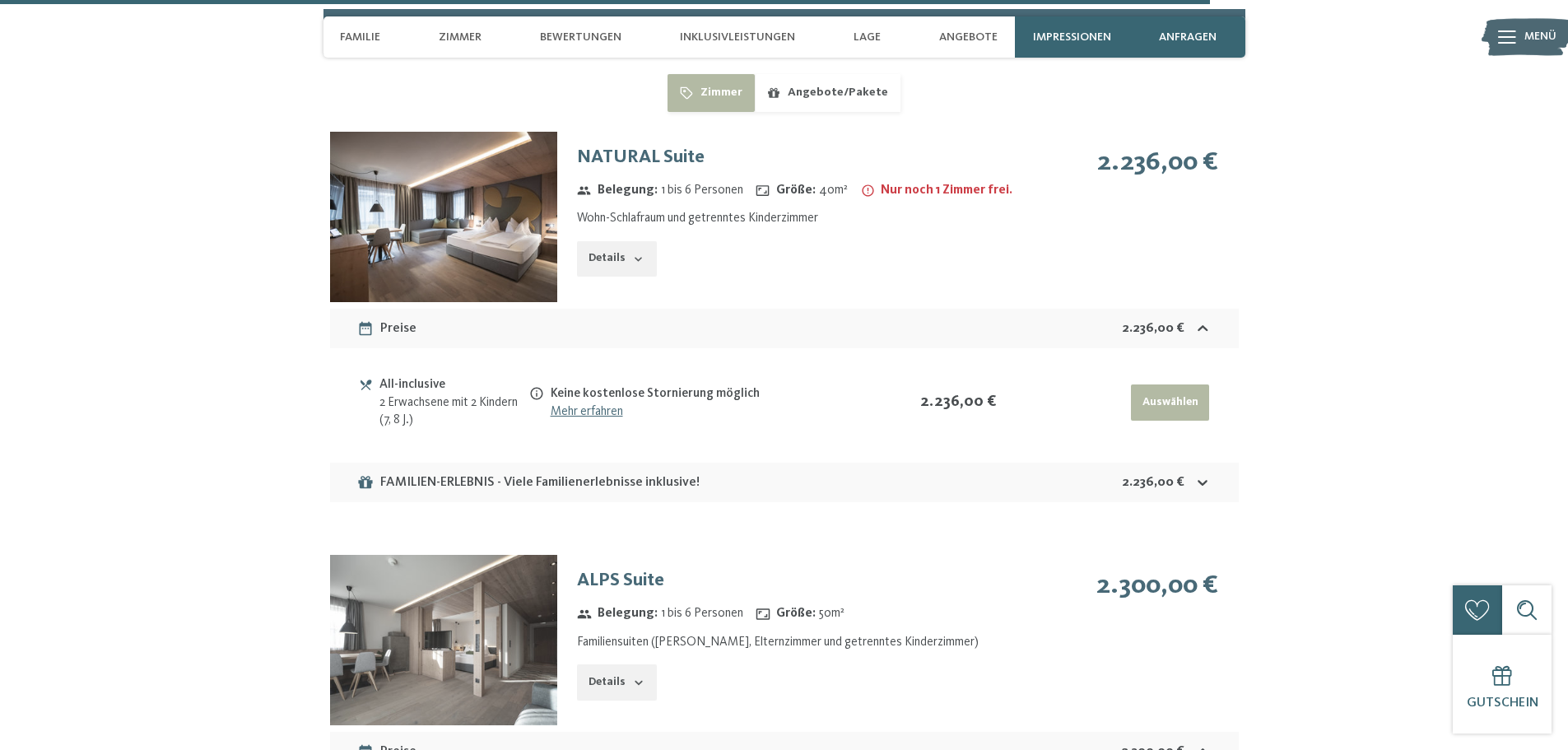
click at [1215, 463] on div "FAMILIEN-ERLEBNIS - Viele Familienerlebnisse inklusive! 2.236,00 €" at bounding box center [784, 482] width 909 height 40
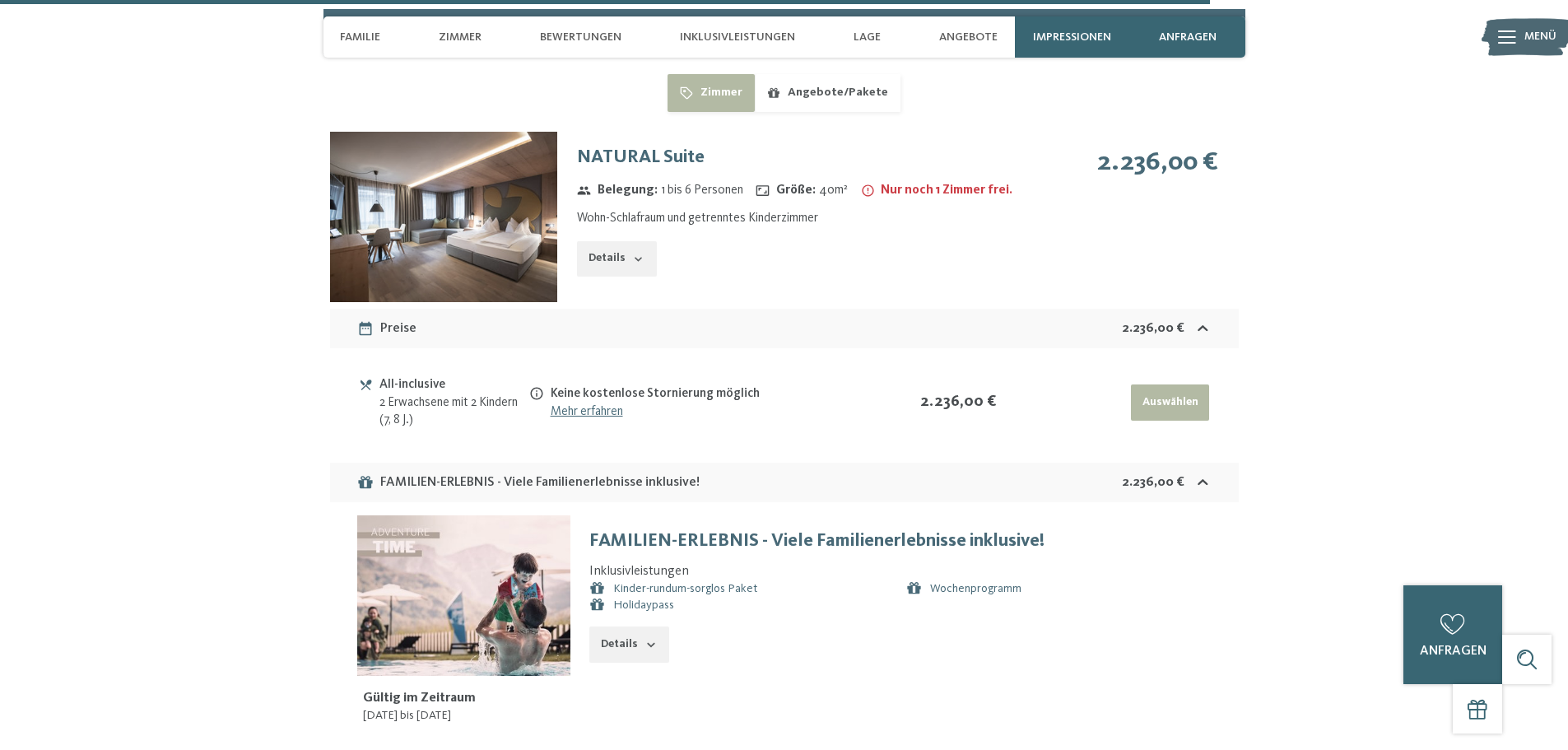
click at [982, 562] on div "Inklusivleistungen Kinder-rundum-sorglos Paket Holidaypass Wochenprogramm" at bounding box center [900, 588] width 622 height 52
click at [987, 583] on link "Wochenprogramm" at bounding box center [976, 589] width 91 height 12
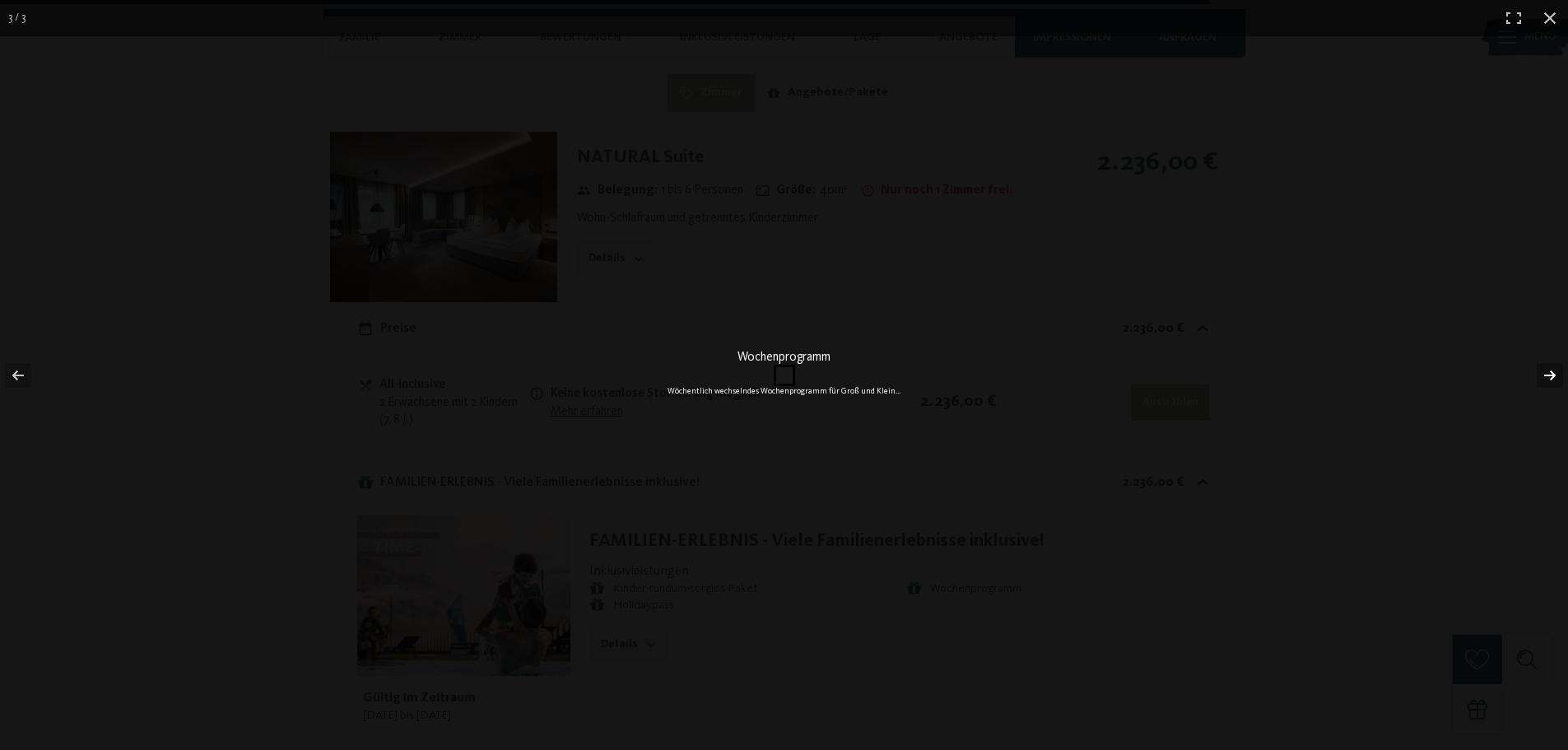
click at [1553, 377] on button "button" at bounding box center [1539, 375] width 57 height 82
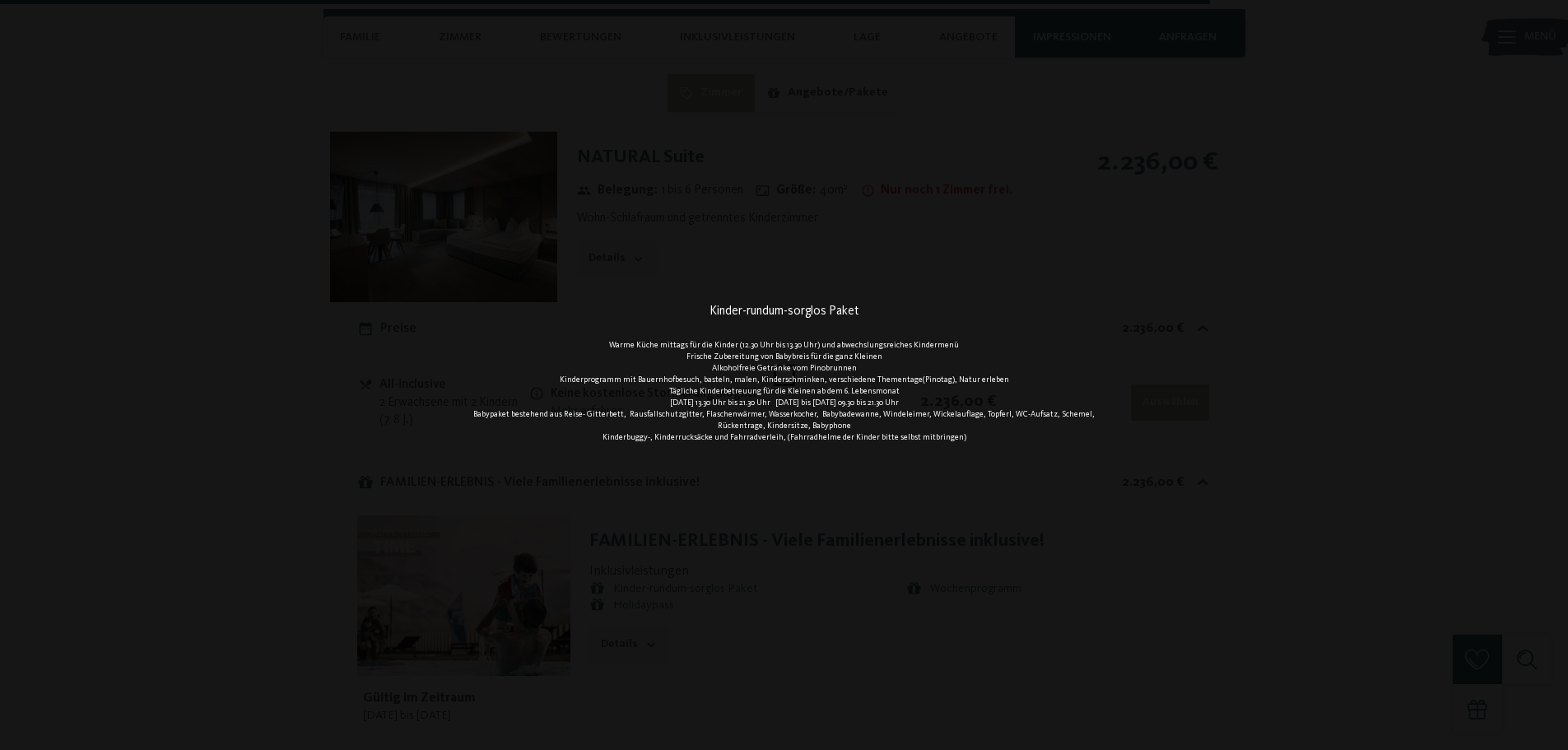
click at [1542, 369] on button "button" at bounding box center [1539, 375] width 57 height 82
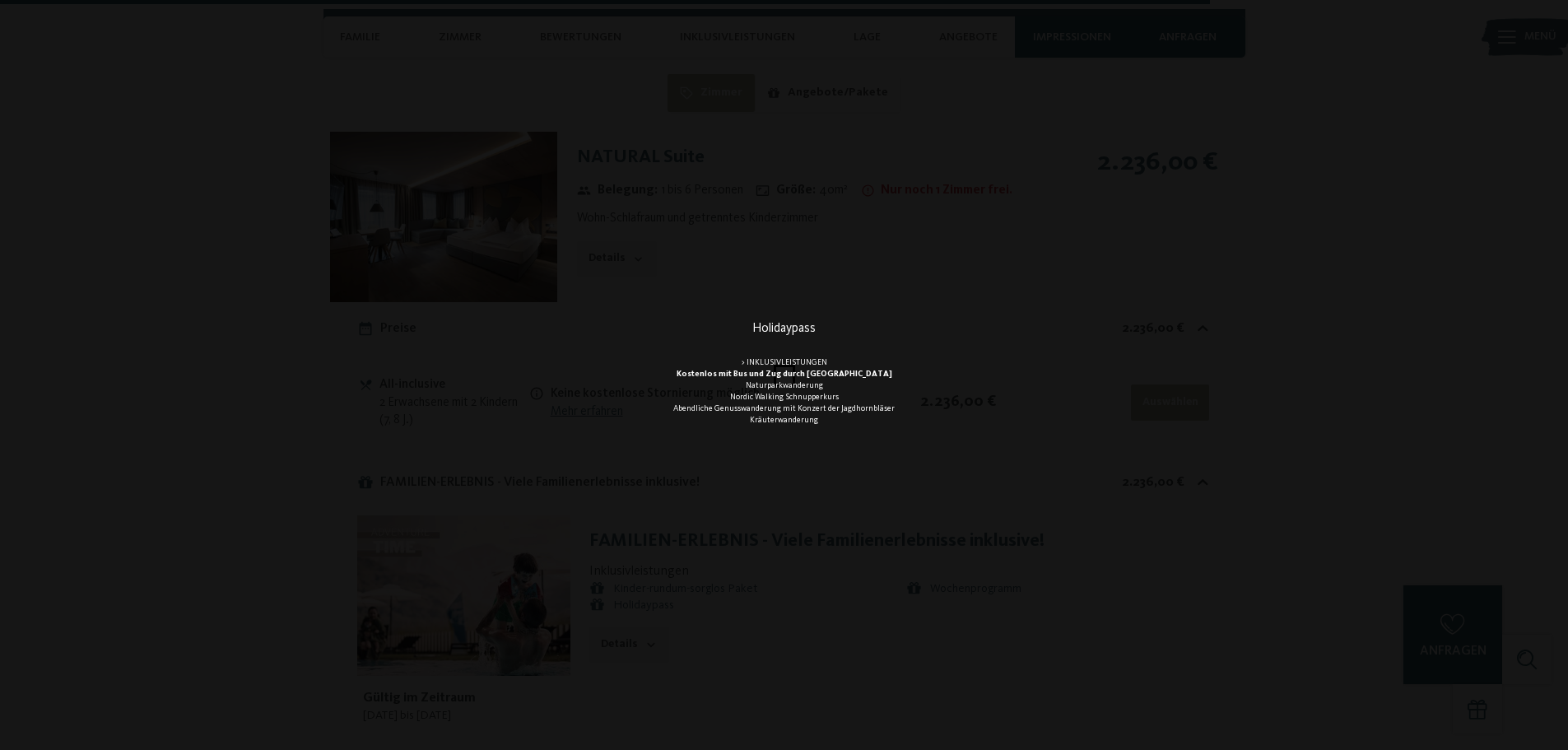
click at [1542, 369] on button "button" at bounding box center [1539, 375] width 57 height 82
click at [1541, 371] on button "button" at bounding box center [1539, 375] width 57 height 82
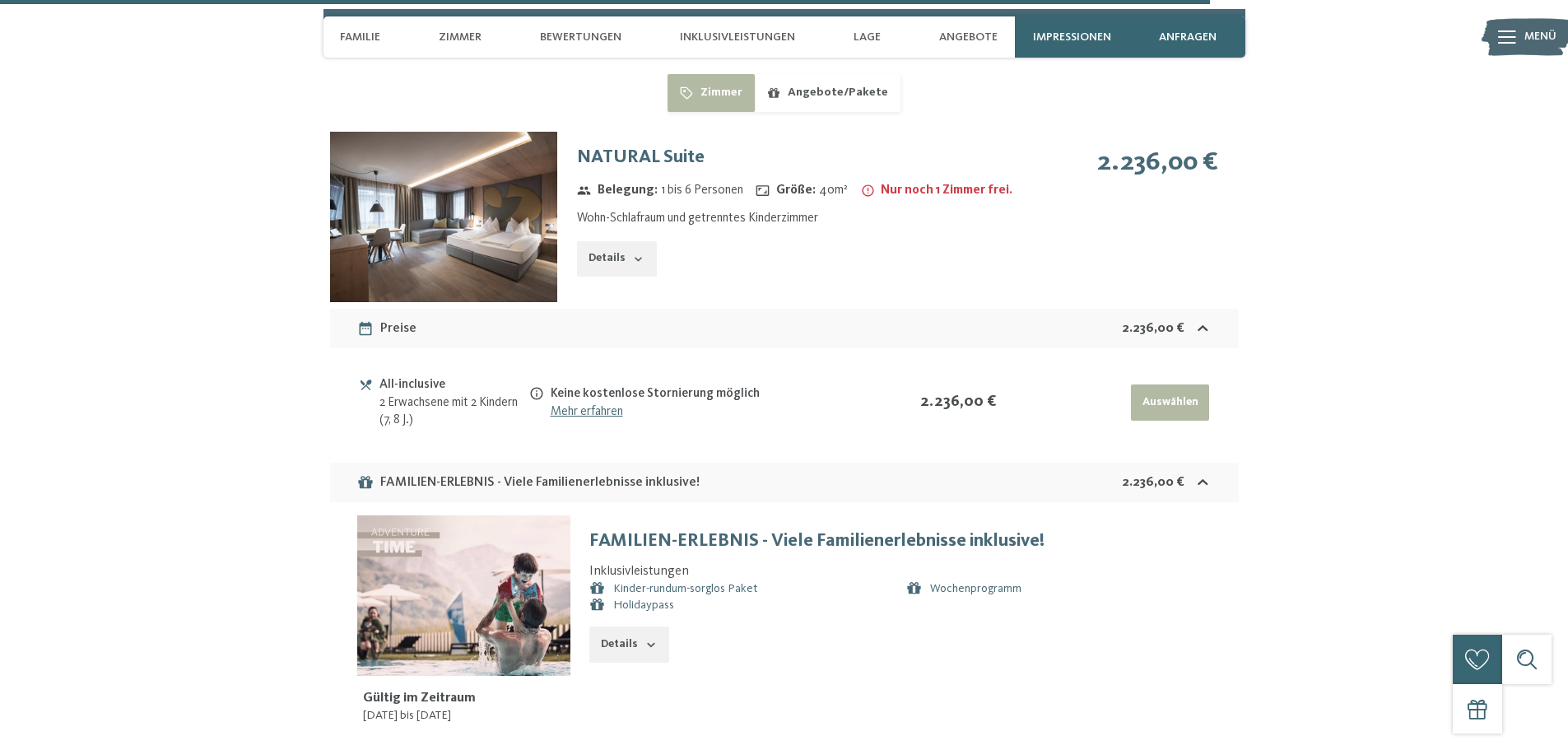
click at [0, 0] on button "button" at bounding box center [0, 0] width 0 height 0
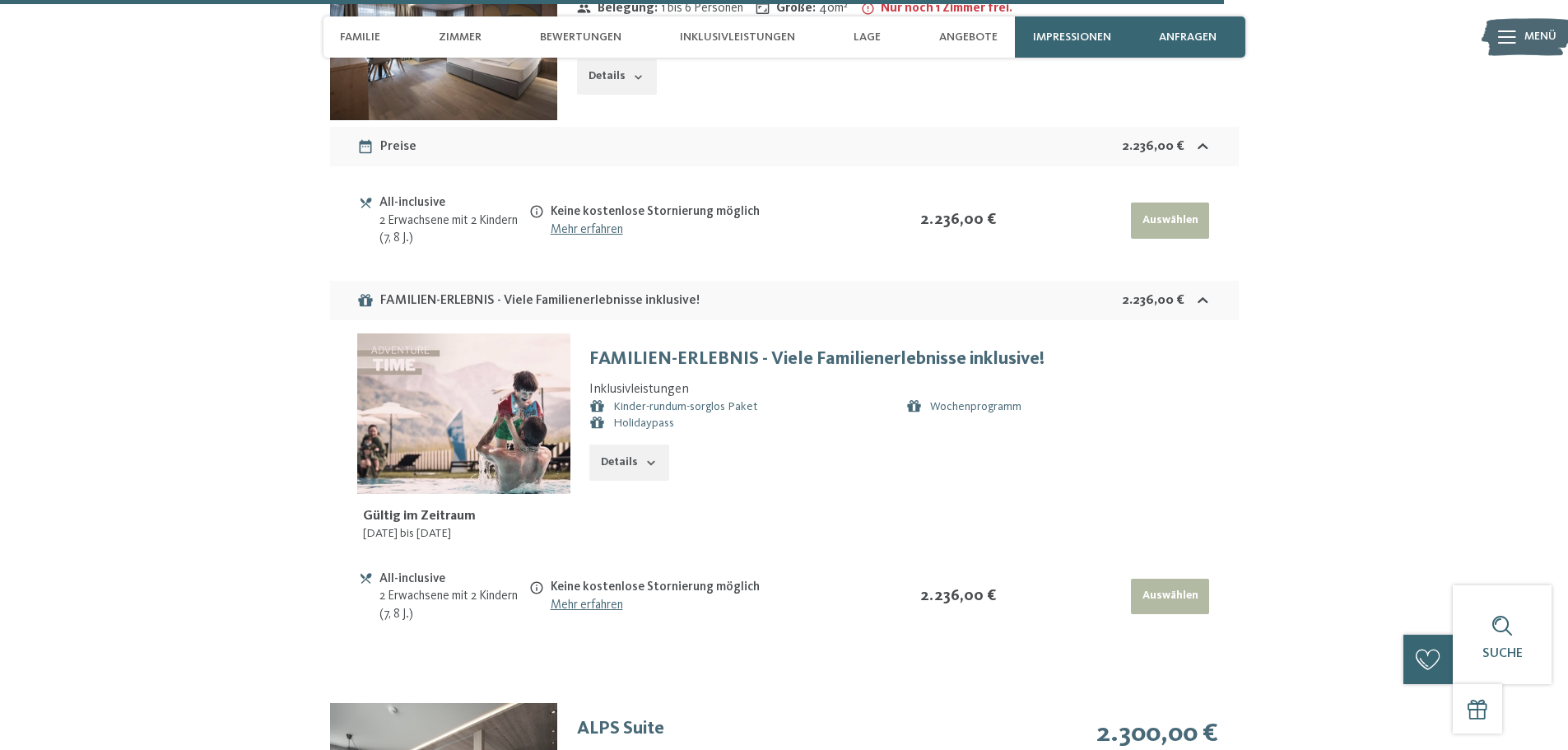
scroll to position [6092, 0]
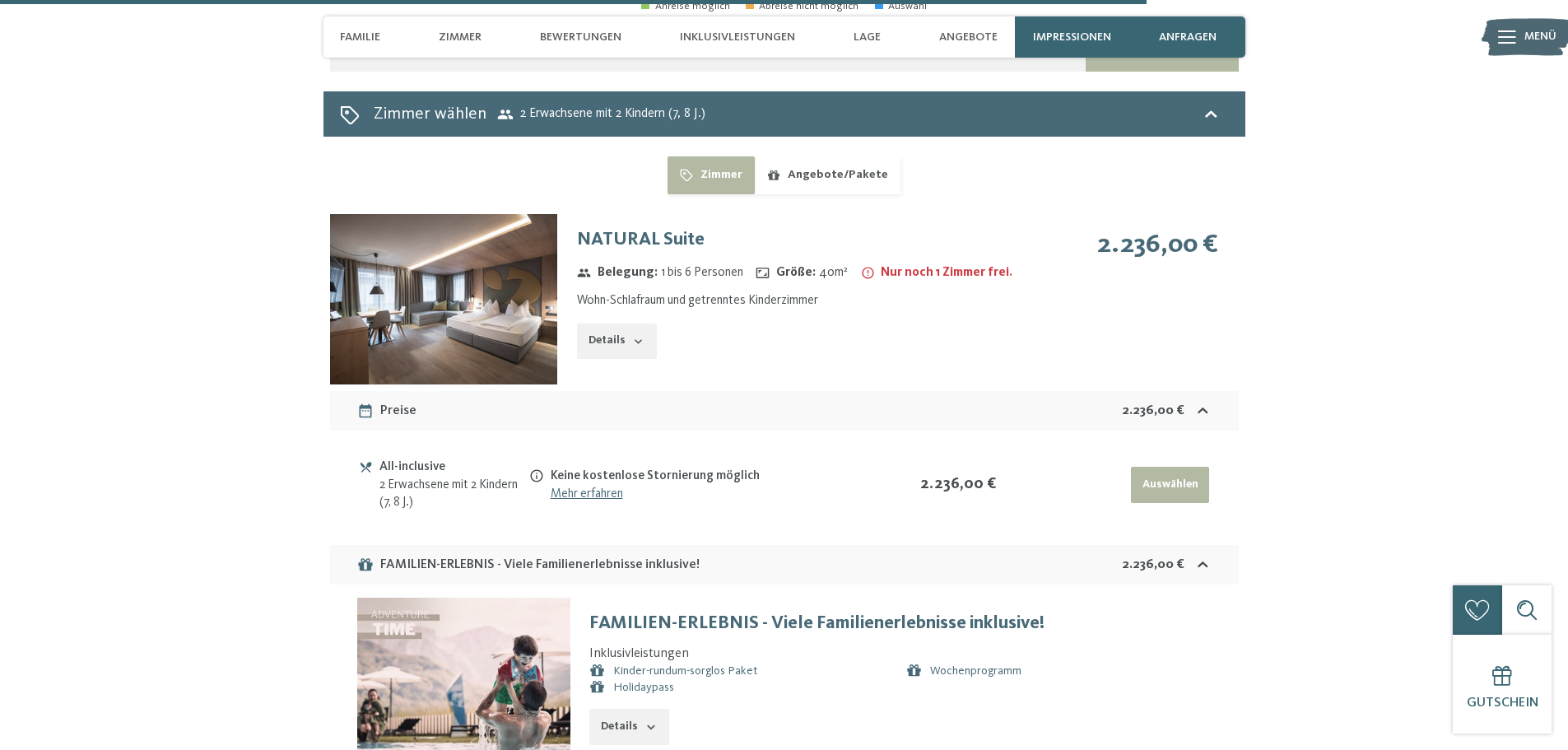
click at [614, 327] on button "Details" at bounding box center [616, 342] width 79 height 37
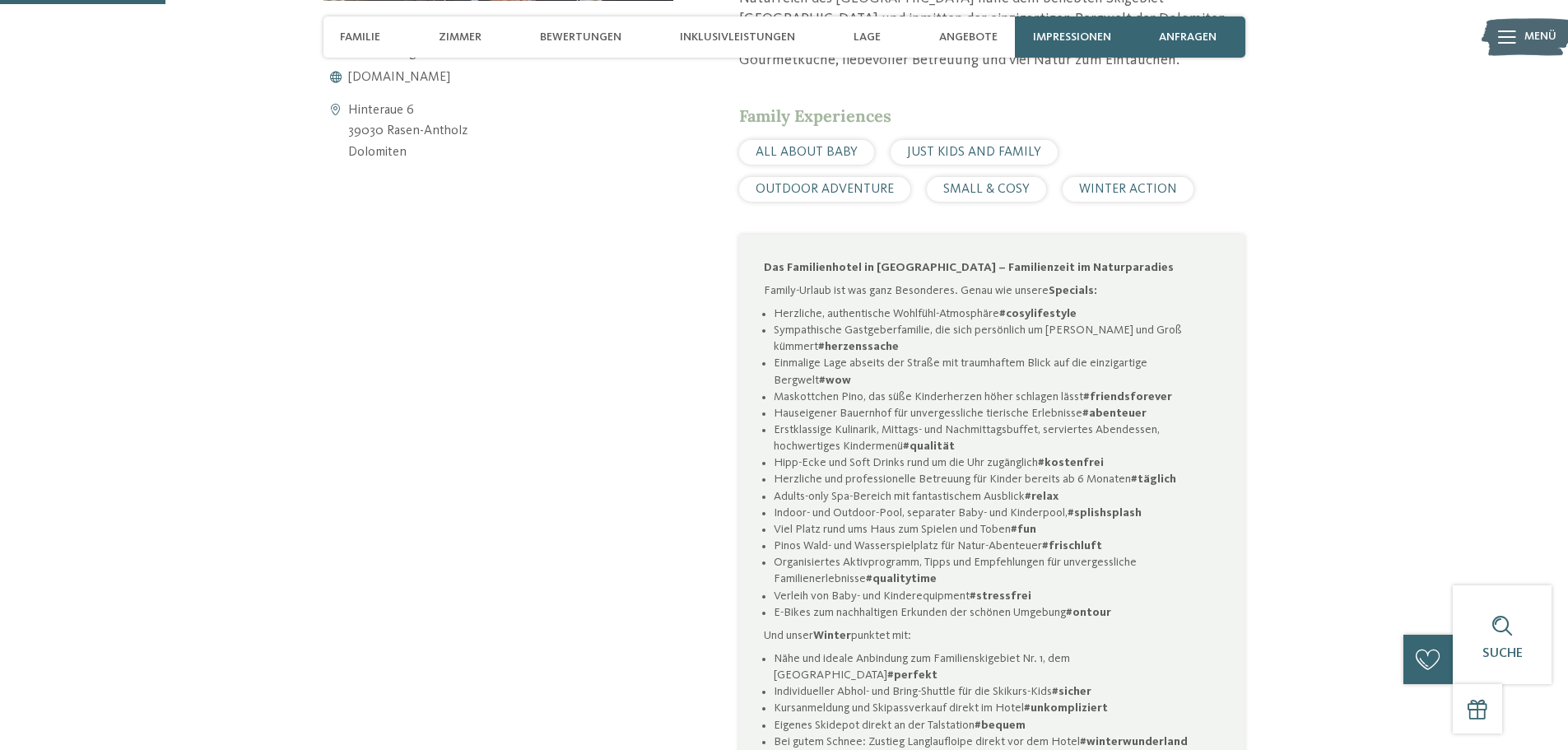
scroll to position [329, 0]
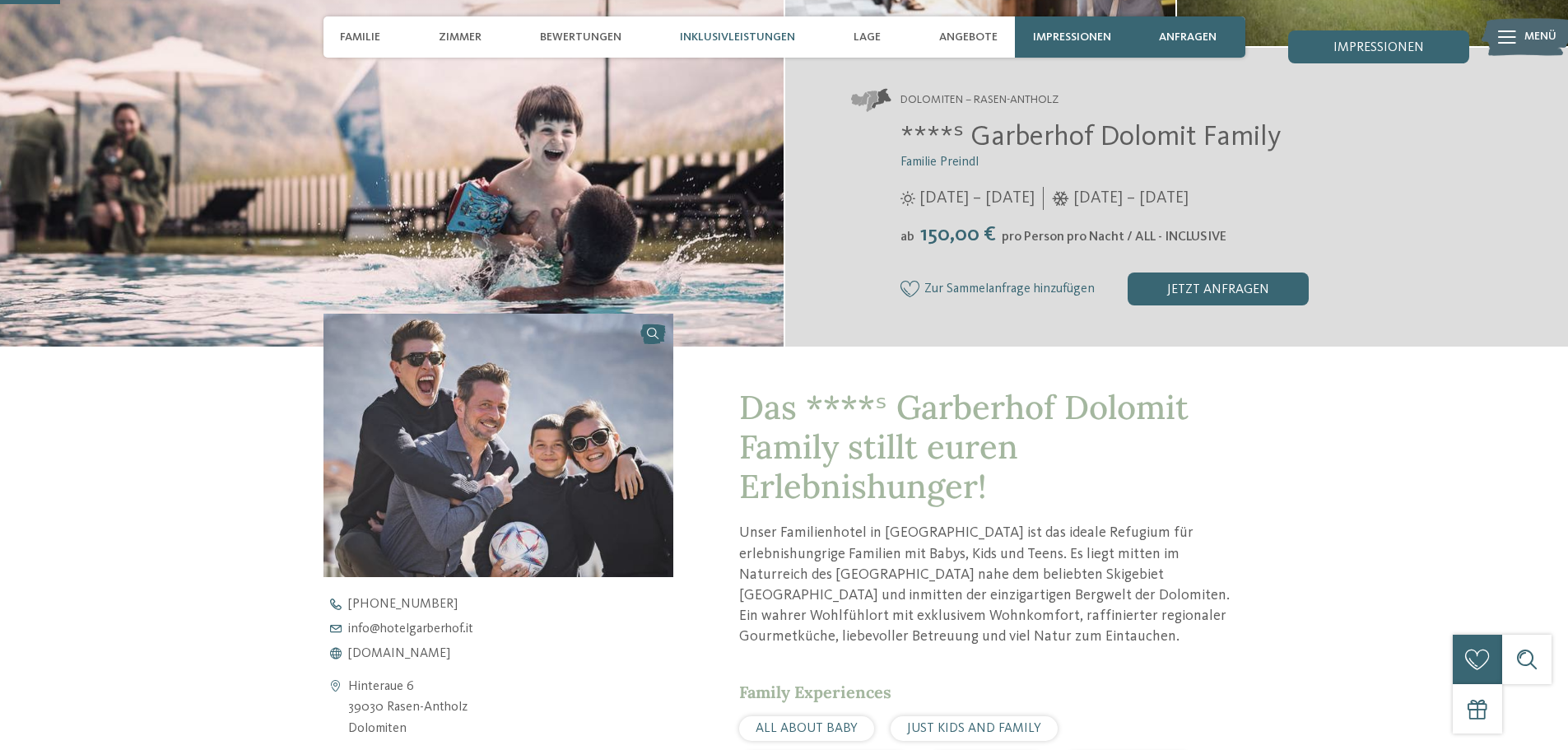
click at [757, 40] on span "Inklusivleistungen" at bounding box center [737, 37] width 116 height 14
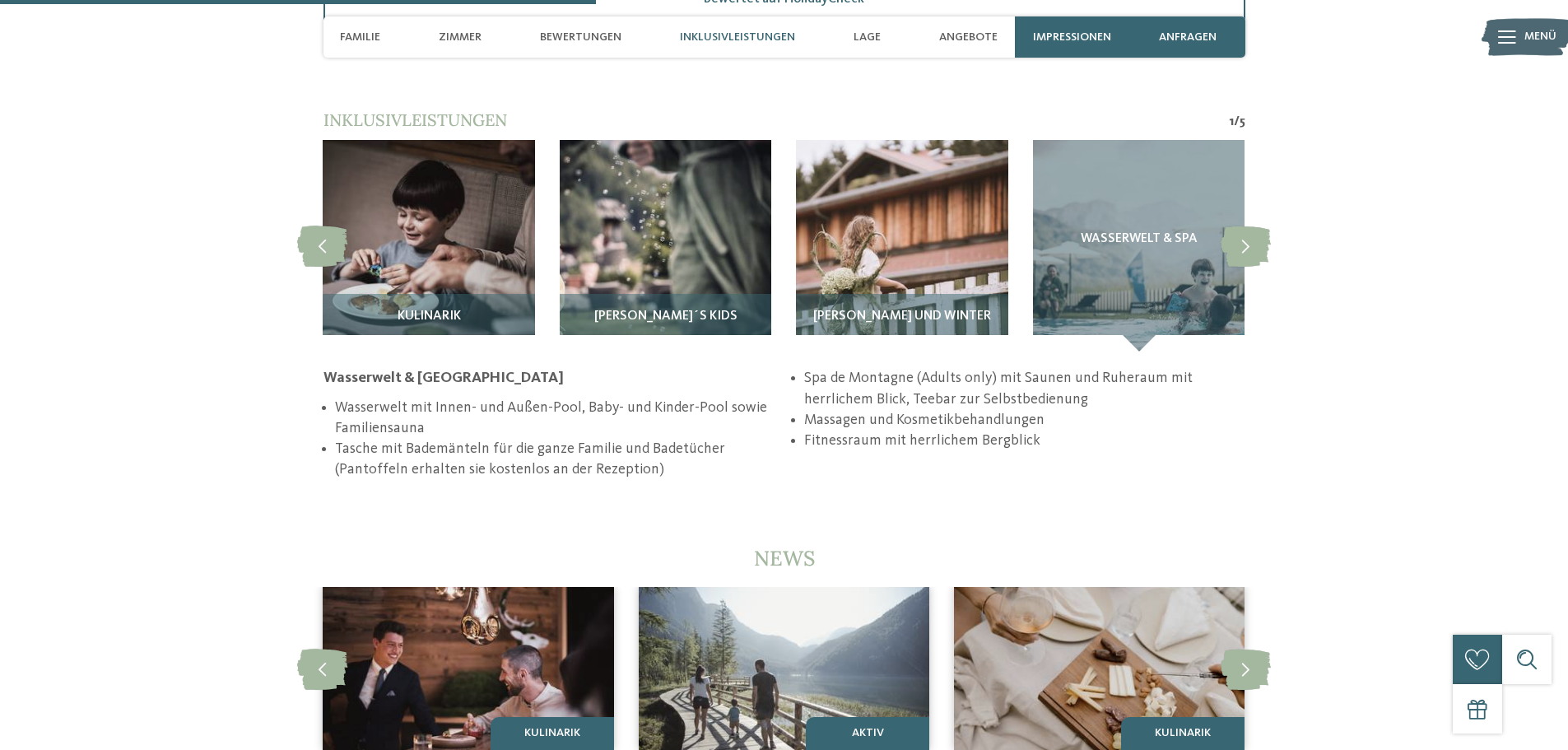
scroll to position [3250, 0]
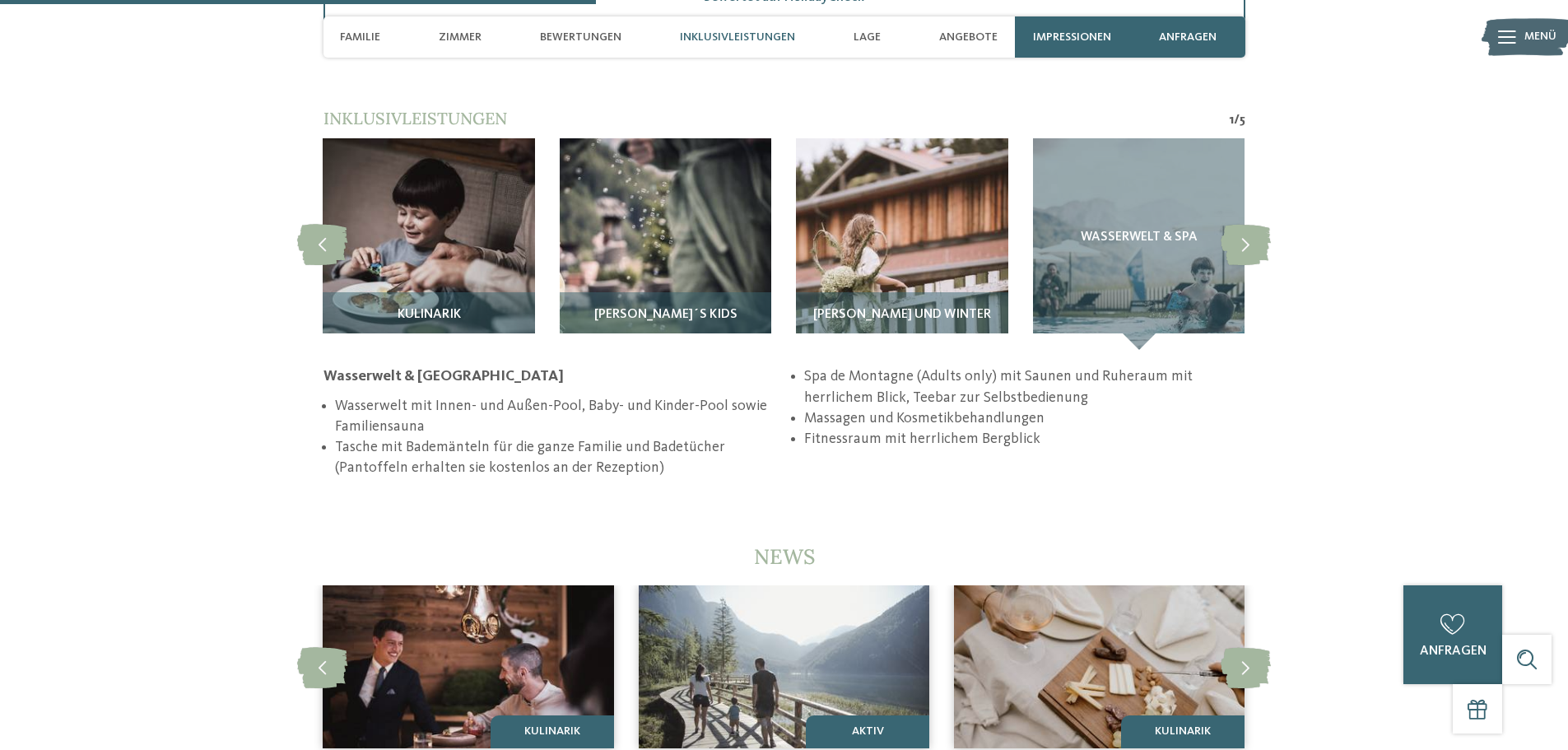
click at [419, 377] on div "Wasserwelt & Spa de Montagne Wasserwelt mit Innen- und Außen-Pool, Baby- und Ki…" at bounding box center [784, 422] width 922 height 112
click at [685, 308] on span "Pino´s Kids" at bounding box center [666, 315] width 143 height 15
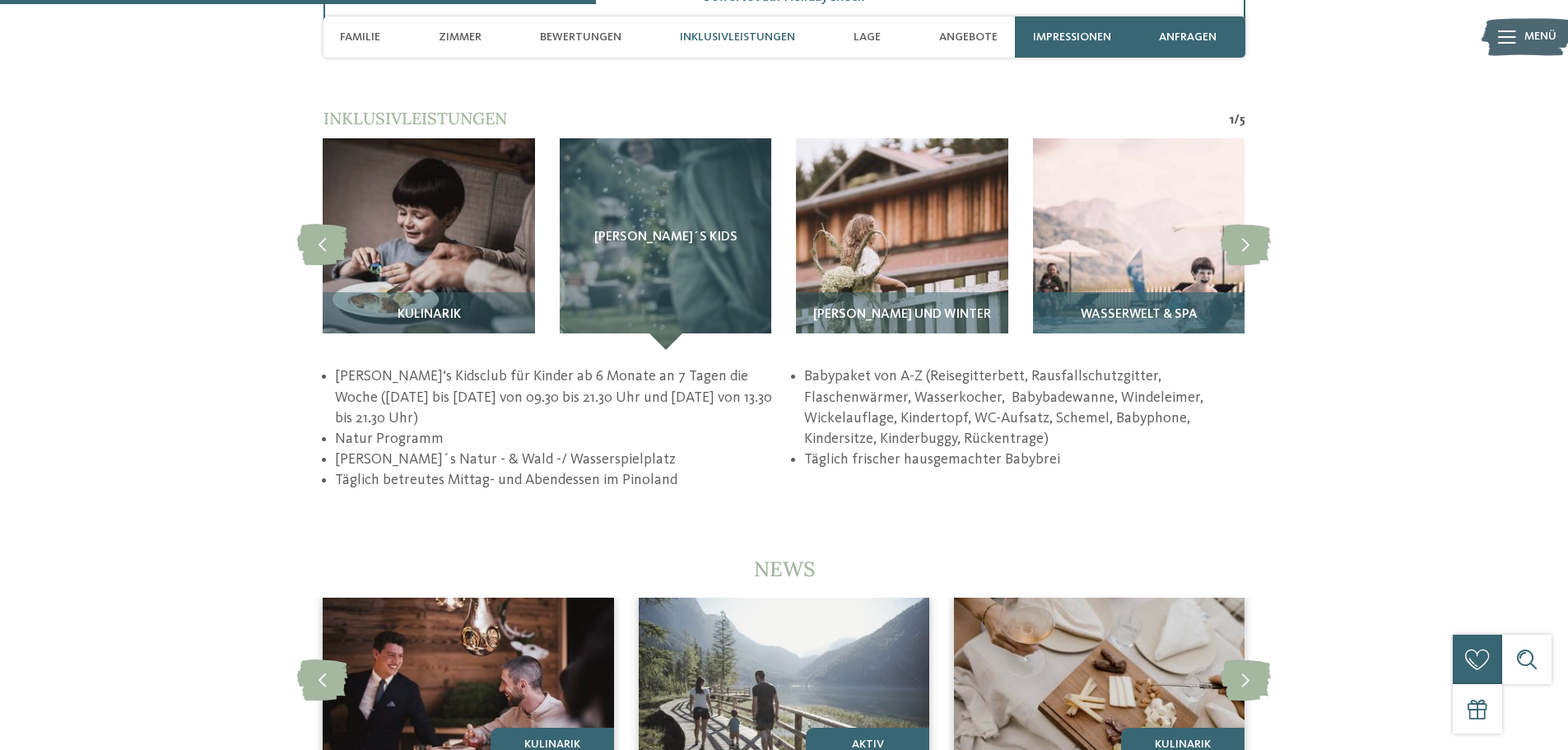
click at [1137, 308] on span "Wasserwelt & Spa" at bounding box center [1139, 315] width 117 height 15
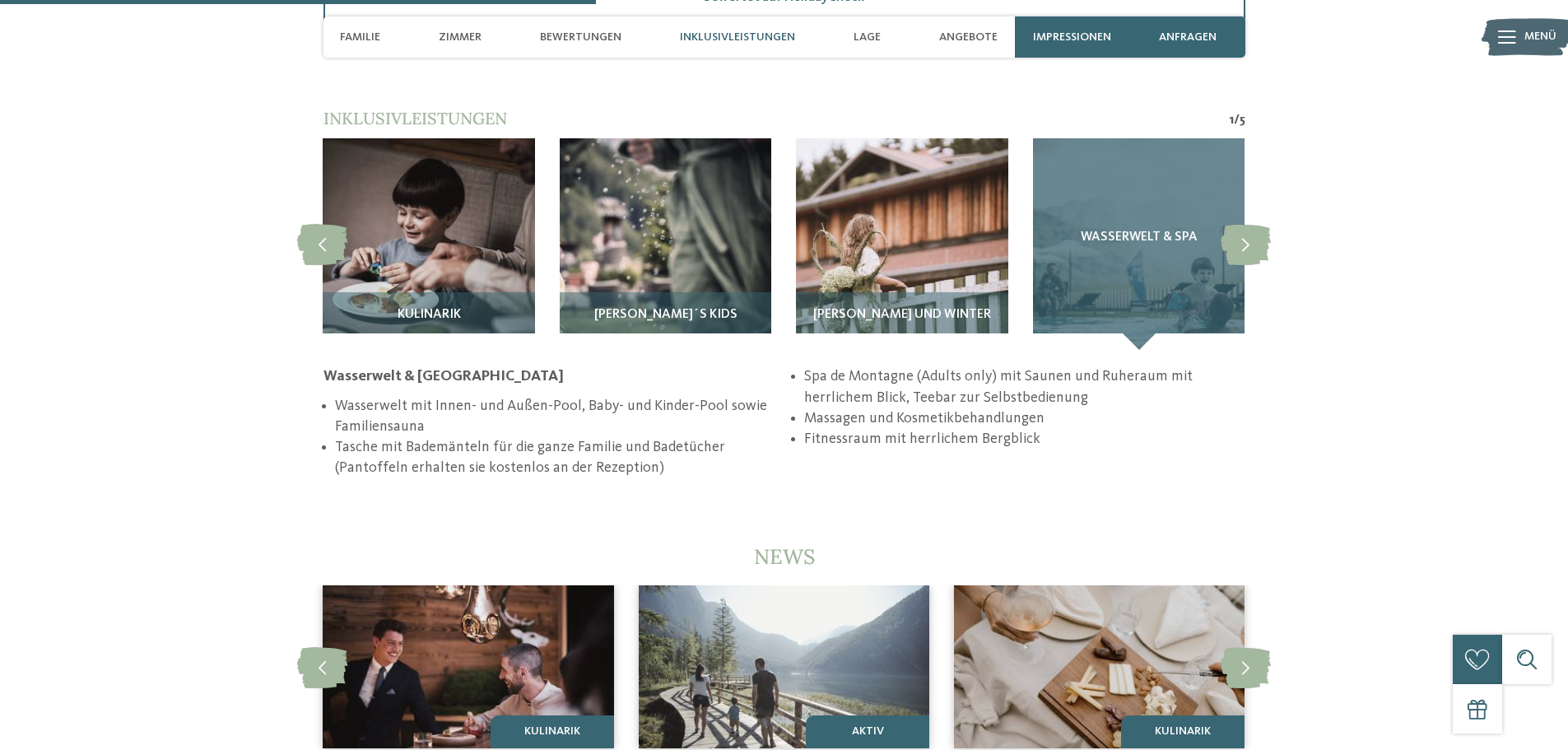
click at [1107, 197] on div "Wasserwelt & Spa" at bounding box center [1139, 244] width 211 height 211
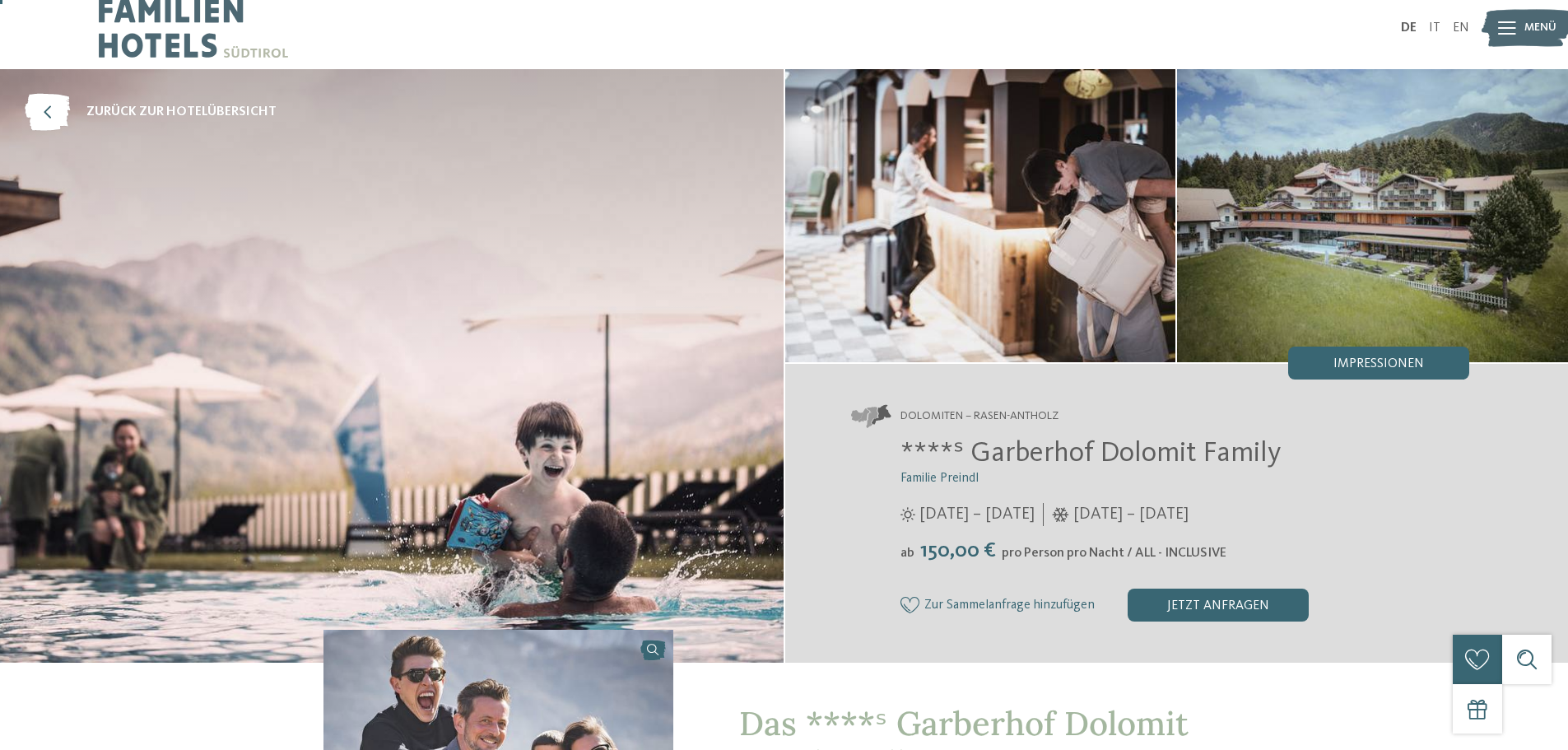
scroll to position [0, 0]
